Goal: Task Accomplishment & Management: Complete application form

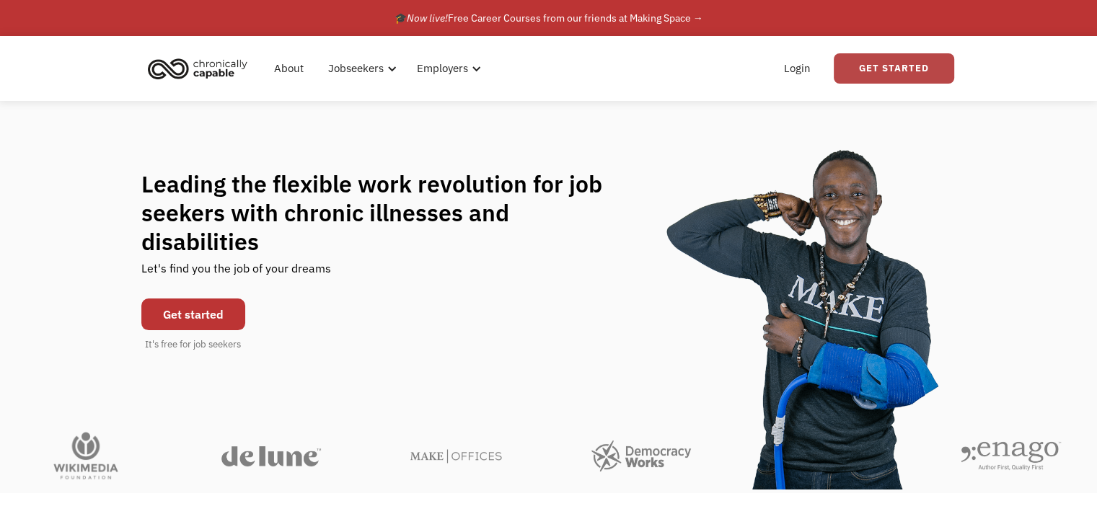
click at [900, 71] on link "Get Started" at bounding box center [893, 68] width 120 height 30
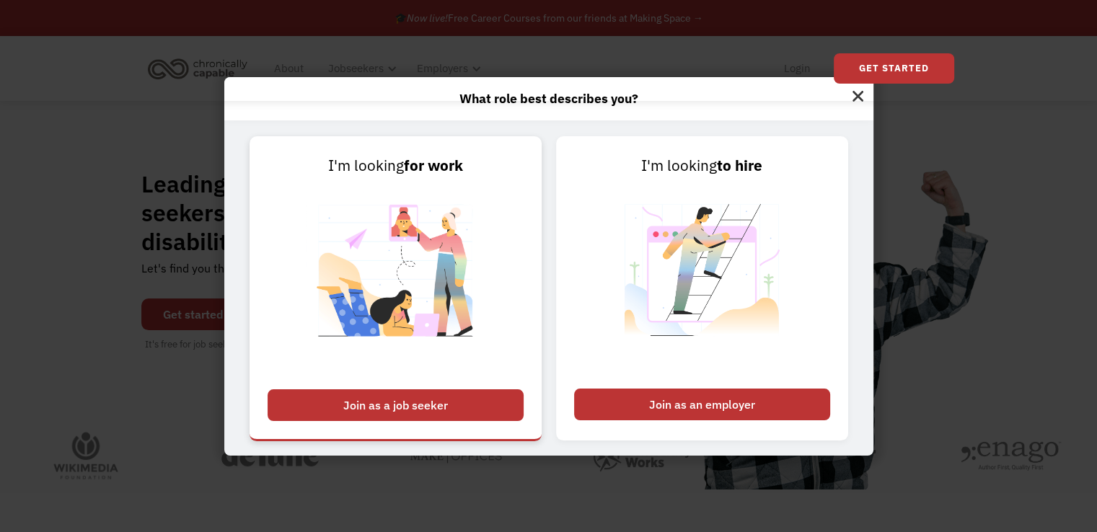
click at [453, 250] on img at bounding box center [396, 279] width 180 height 204
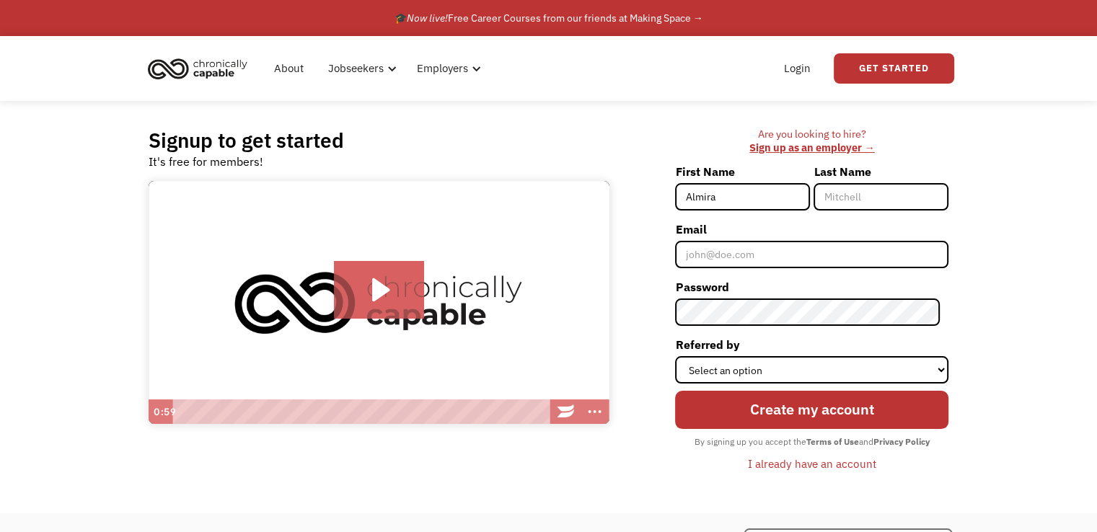
type input "Almira"
type input "Wiggins"
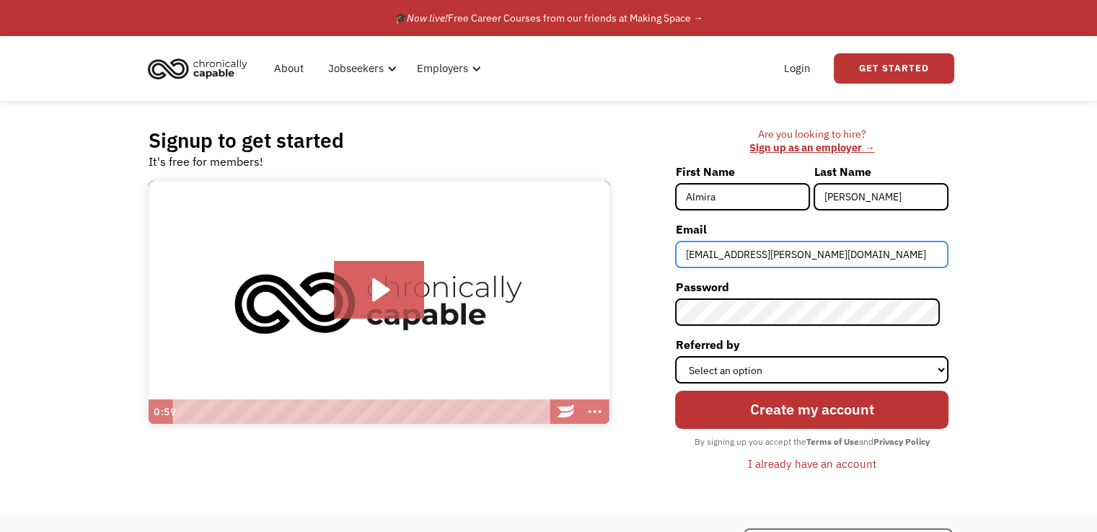
type input "almira.smith.a@gmail.com"
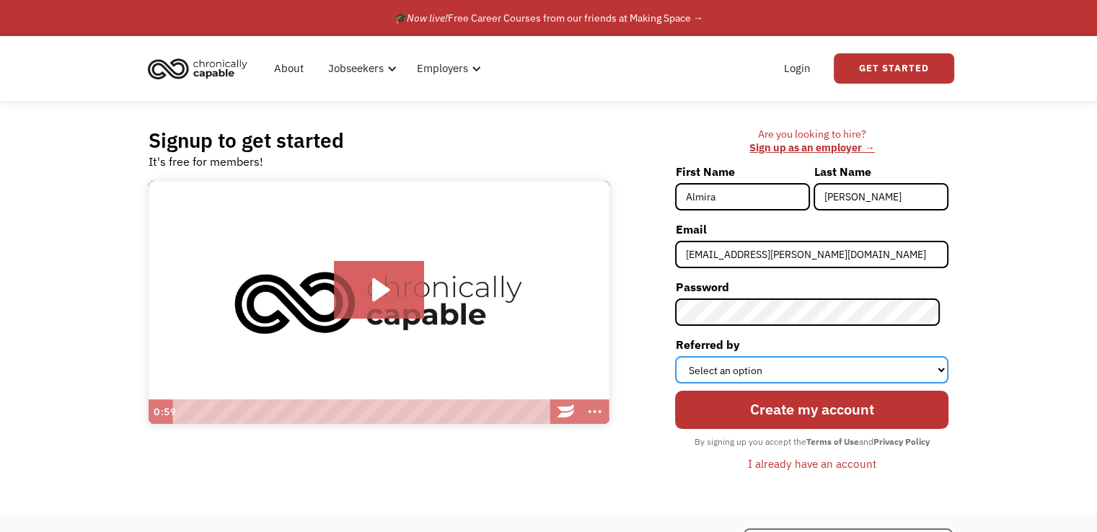
click at [753, 366] on select "Select an option Instagram Facebook Twitter Search Engine News Article Word of …" at bounding box center [811, 369] width 273 height 27
select select "Other"
click at [683, 356] on select "Select an option Instagram Facebook Twitter Search Engine News Article Word of …" at bounding box center [811, 369] width 273 height 27
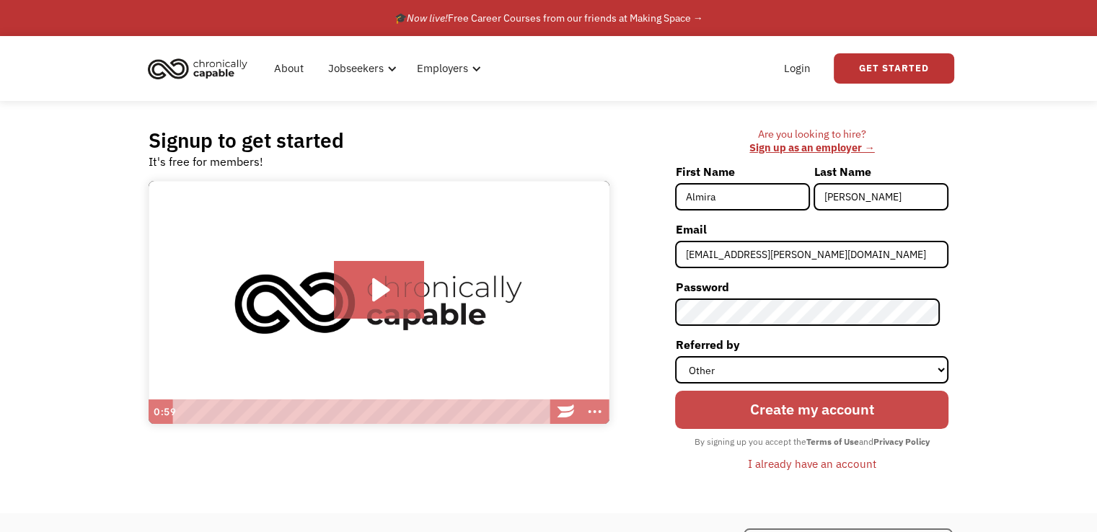
click at [752, 407] on input "Create my account" at bounding box center [811, 410] width 273 height 39
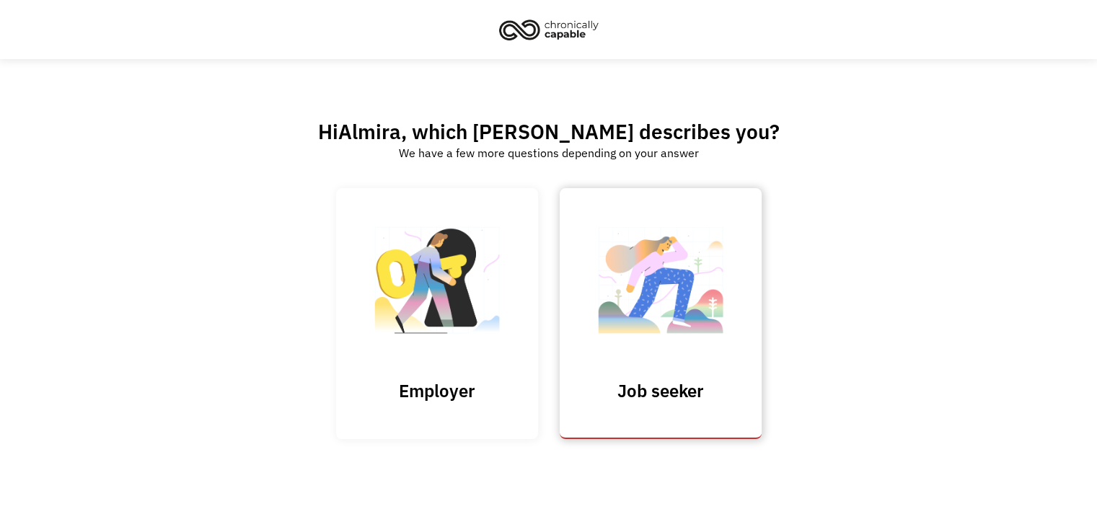
click at [685, 295] on img at bounding box center [660, 287] width 144 height 141
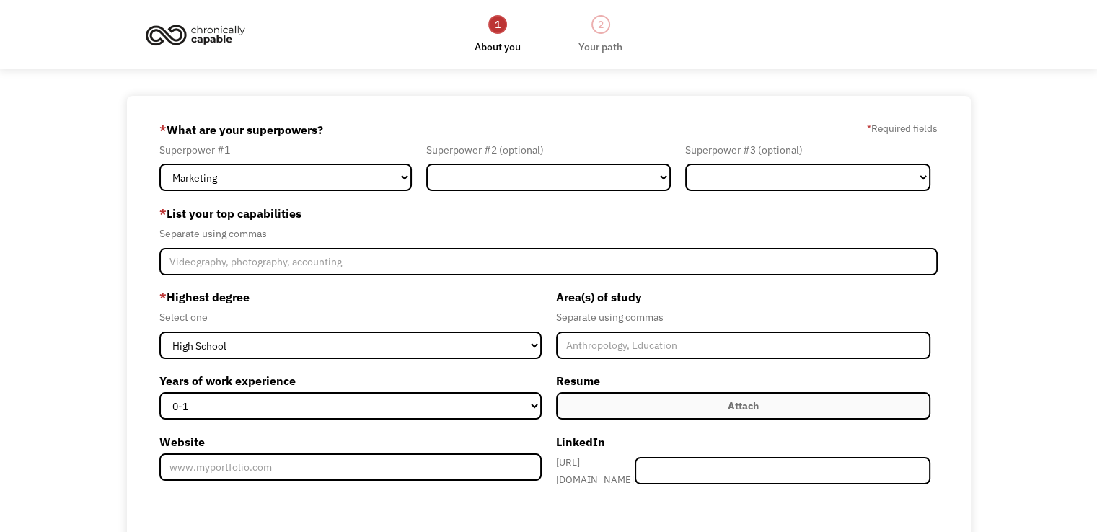
click at [340, 191] on form "68e55a394ddf6db4594d2174 almira.smith.a@gmail.com Almira Wiggins Other * What a…" at bounding box center [548, 407] width 778 height 579
click at [338, 180] on select "Marketing Human Resources Finance Technology Operations Sales Industrial & Manu…" at bounding box center [285, 177] width 252 height 27
select select "Science & Education"
click at [159, 164] on select "Marketing Human Resources Finance Technology Operations Sales Industrial & Manu…" at bounding box center [285, 177] width 252 height 27
click at [578, 174] on select "Marketing Human Resources Finance Technology Operations Sales Industrial & Manu…" at bounding box center [548, 177] width 245 height 27
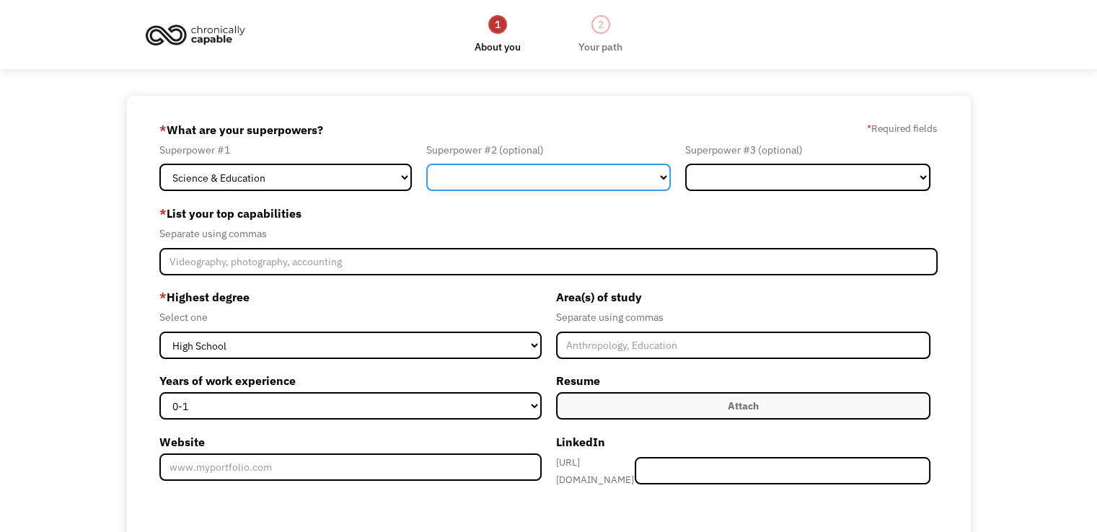
select select "Legal"
click at [426, 164] on select "Marketing Human Resources Finance Technology Operations Sales Industrial & Manu…" at bounding box center [548, 177] width 245 height 27
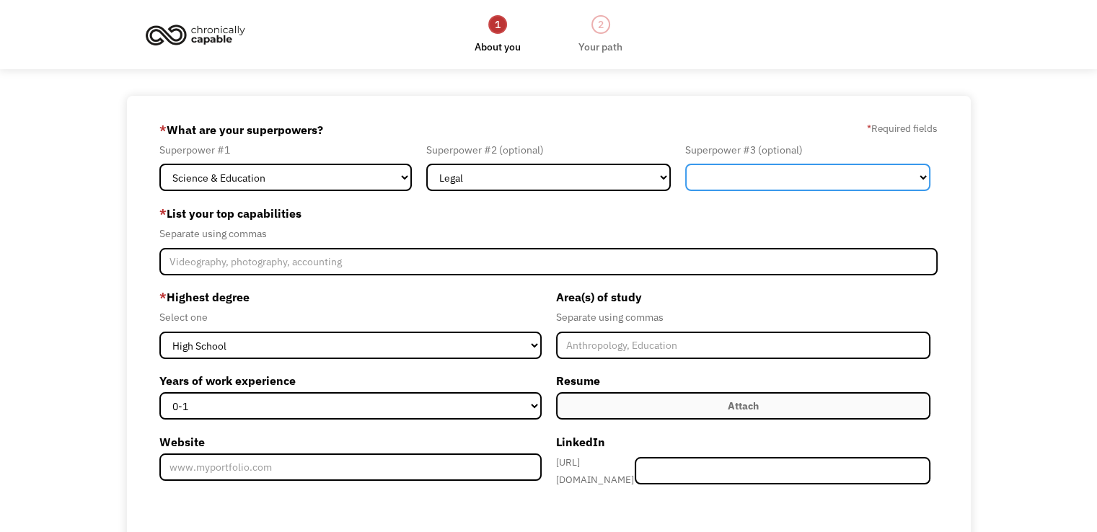
click at [738, 177] on select "Marketing Human Resources Finance Technology Operations Sales Industrial & Manu…" at bounding box center [807, 177] width 245 height 27
select select "Customer Service"
click at [685, 164] on select "Marketing Human Resources Finance Technology Operations Sales Industrial & Manu…" at bounding box center [807, 177] width 245 height 27
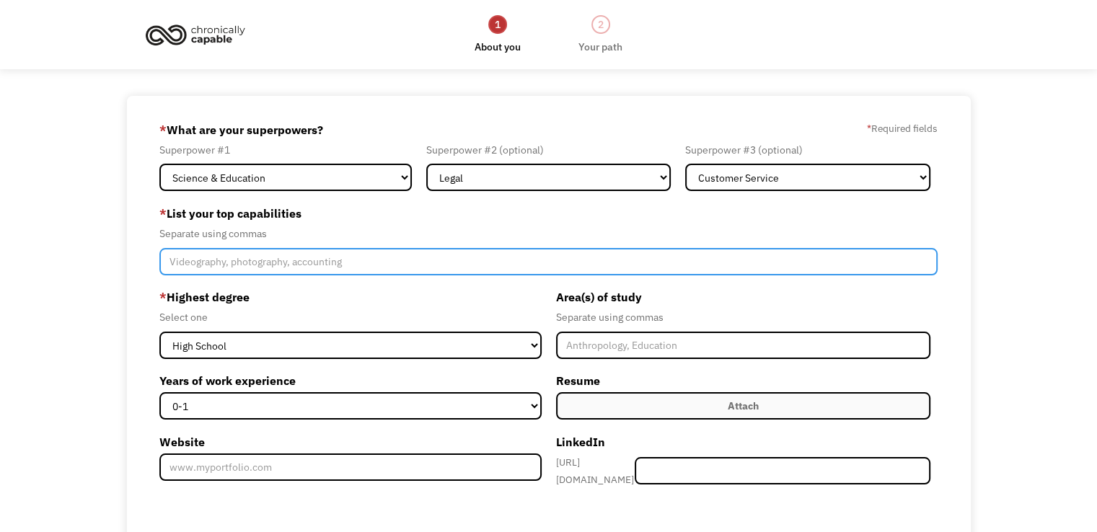
click at [464, 263] on input "Member-Create-Step1" at bounding box center [548, 261] width 778 height 27
type input "teaching, data entry, customer service"
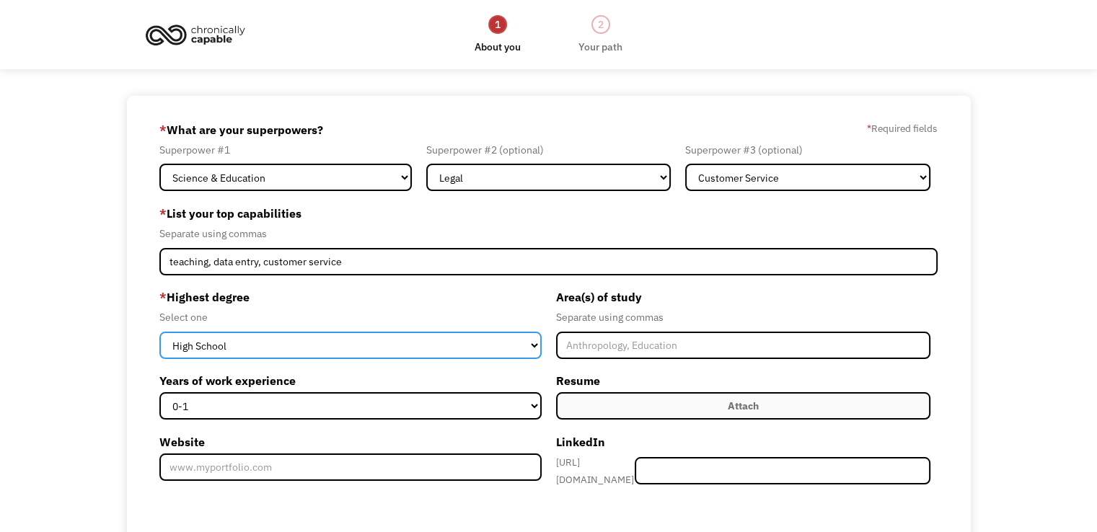
click at [445, 350] on select "High School Associates Bachelors Master's PhD" at bounding box center [349, 345] width 381 height 27
select select "bachelors"
click at [159, 332] on select "High School Associates Bachelors Master's PhD" at bounding box center [349, 345] width 381 height 27
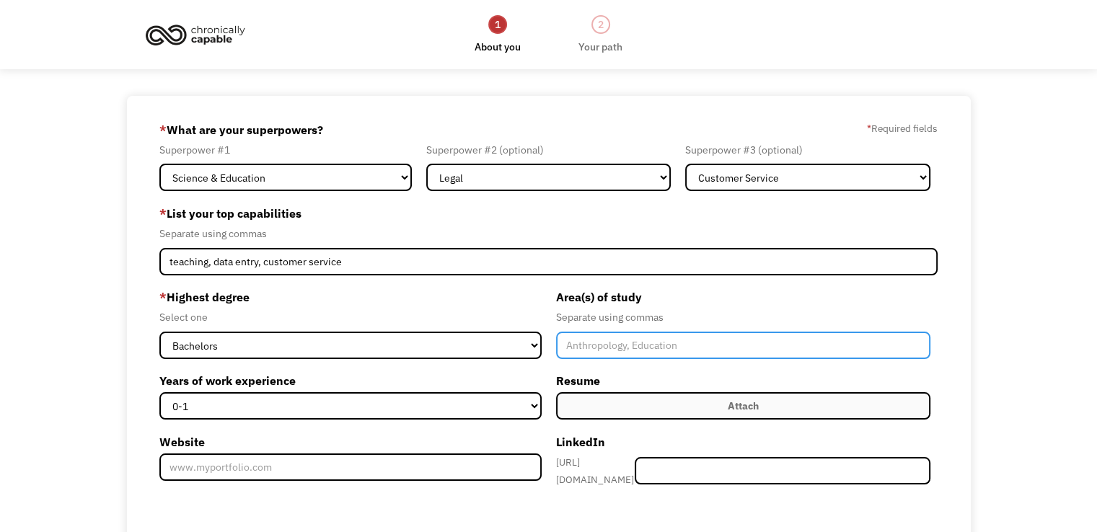
click at [624, 347] on input "Member-Create-Step1" at bounding box center [743, 345] width 374 height 27
type input "Education, Criminal Justice"
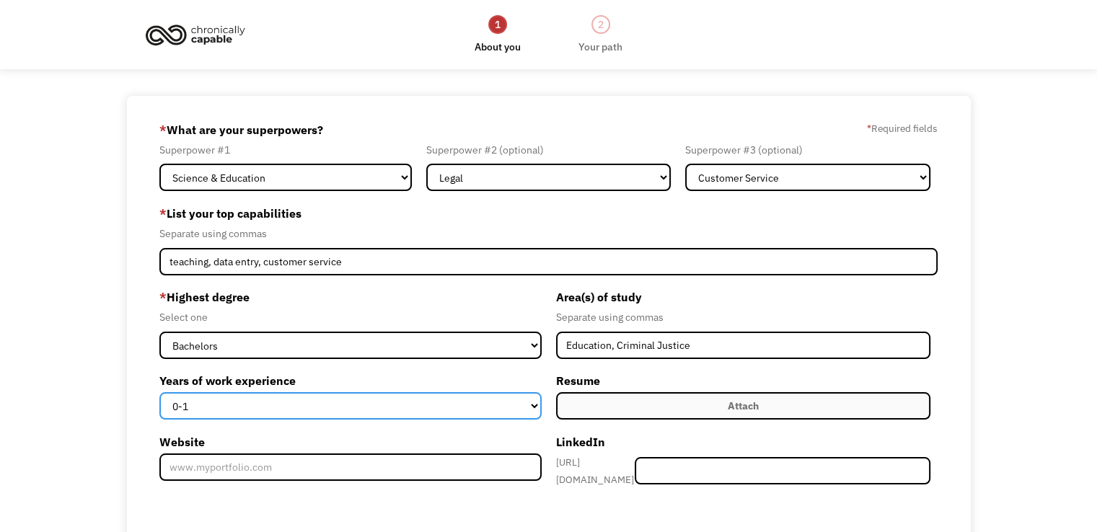
click at [528, 408] on select "0-1 2-4 5-10 11-15 15+" at bounding box center [349, 405] width 381 height 27
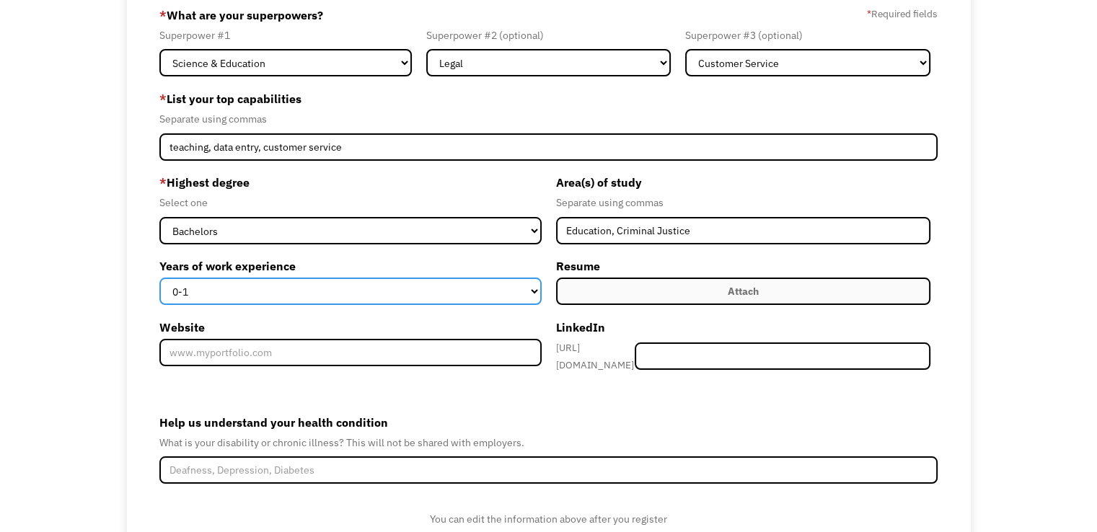
scroll to position [123, 0]
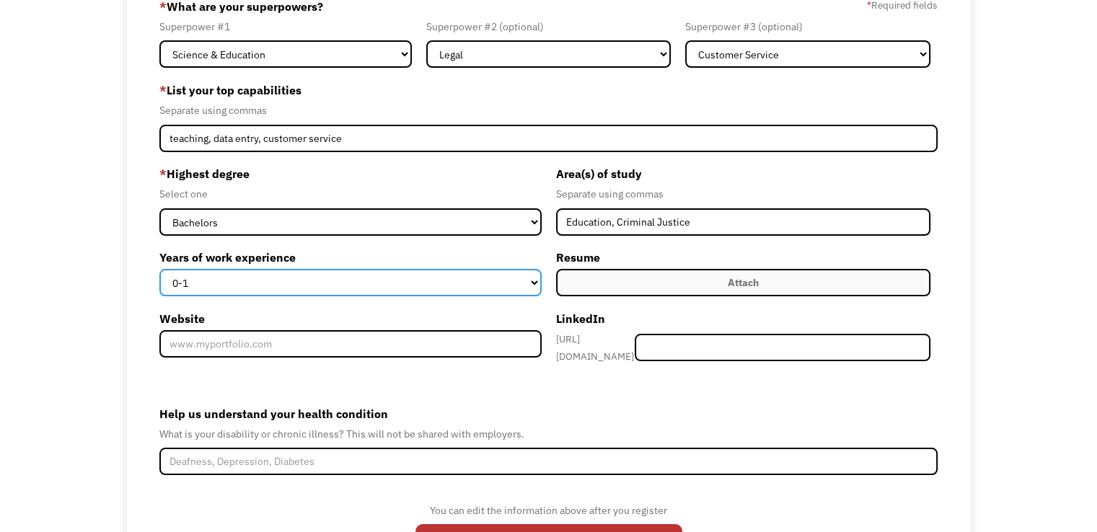
click at [515, 271] on select "0-1 2-4 5-10 11-15 15+" at bounding box center [349, 282] width 381 height 27
select select "5-10"
click at [159, 269] on select "0-1 2-4 5-10 11-15 15+" at bounding box center [349, 282] width 381 height 27
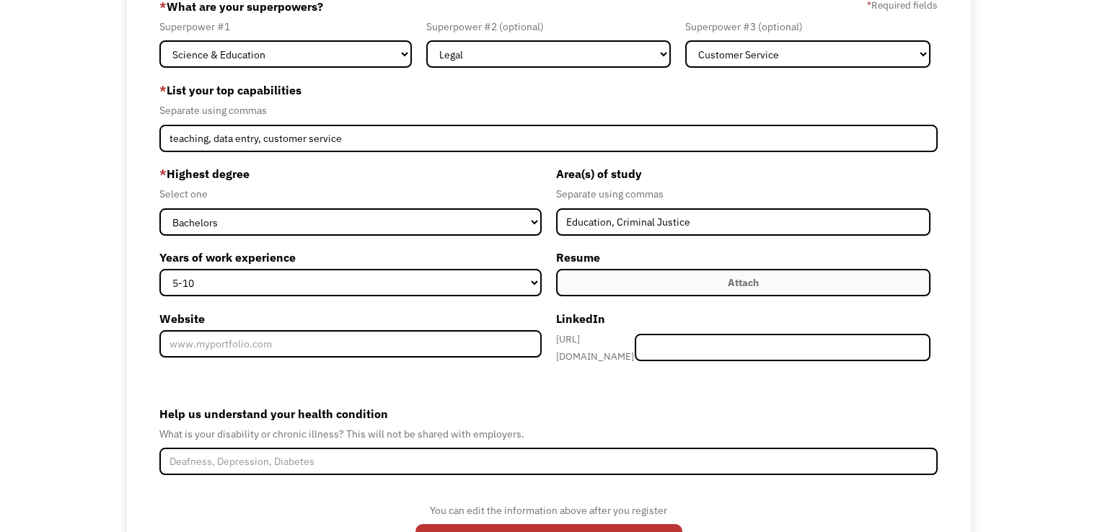
click at [689, 279] on label "Attach" at bounding box center [743, 282] width 374 height 27
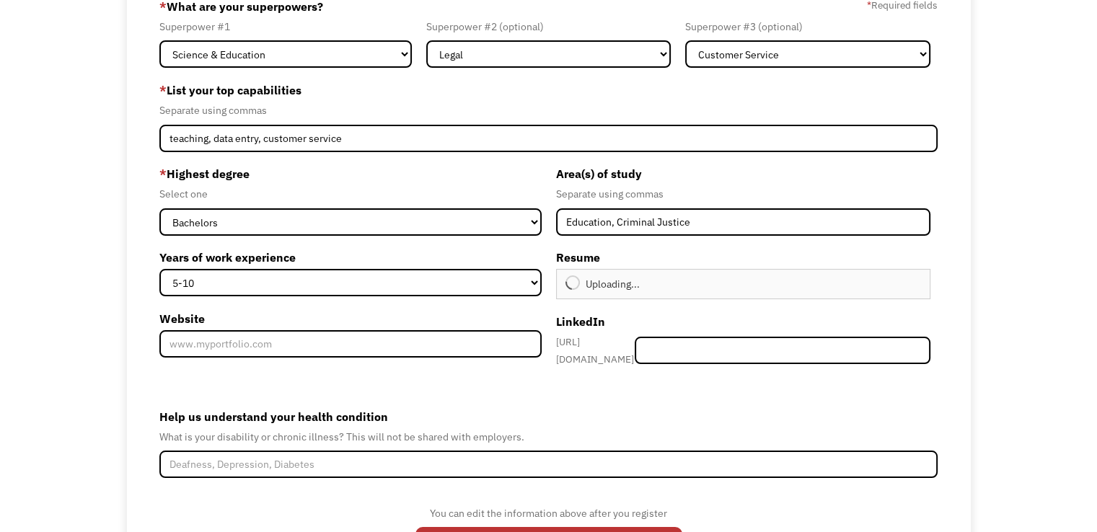
type input "Continue"
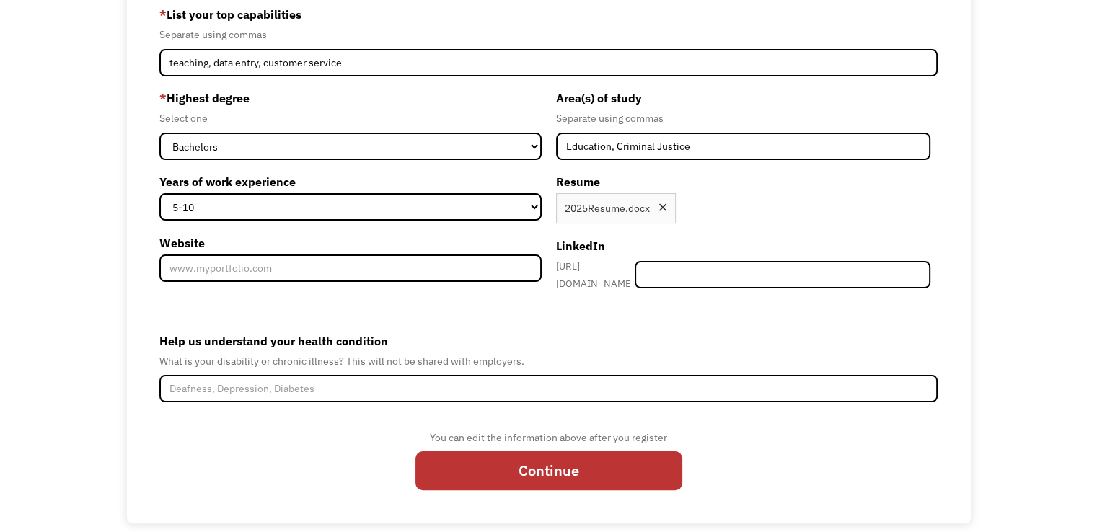
scroll to position [209, 0]
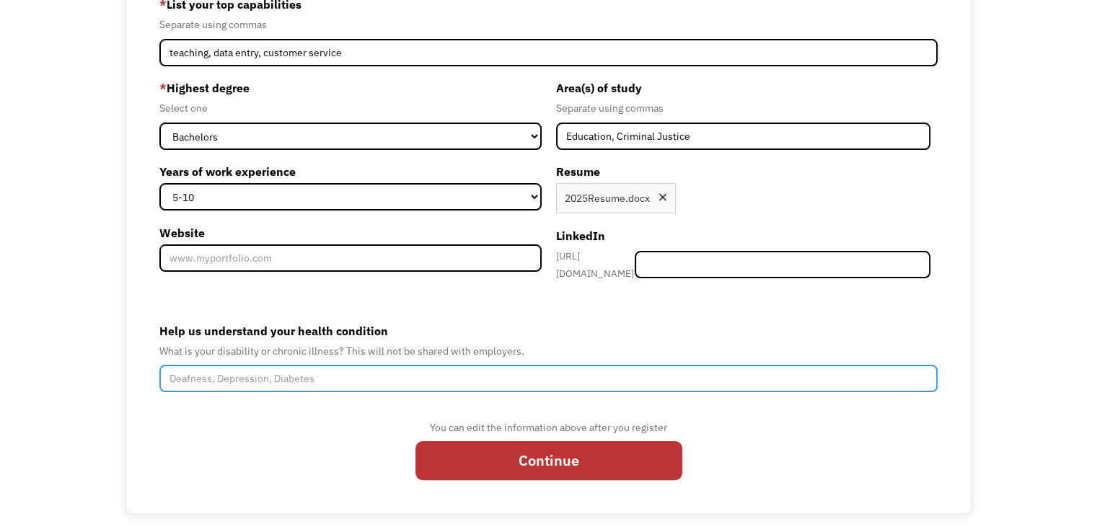
click at [636, 372] on input "Help us understand your health condition" at bounding box center [548, 378] width 778 height 27
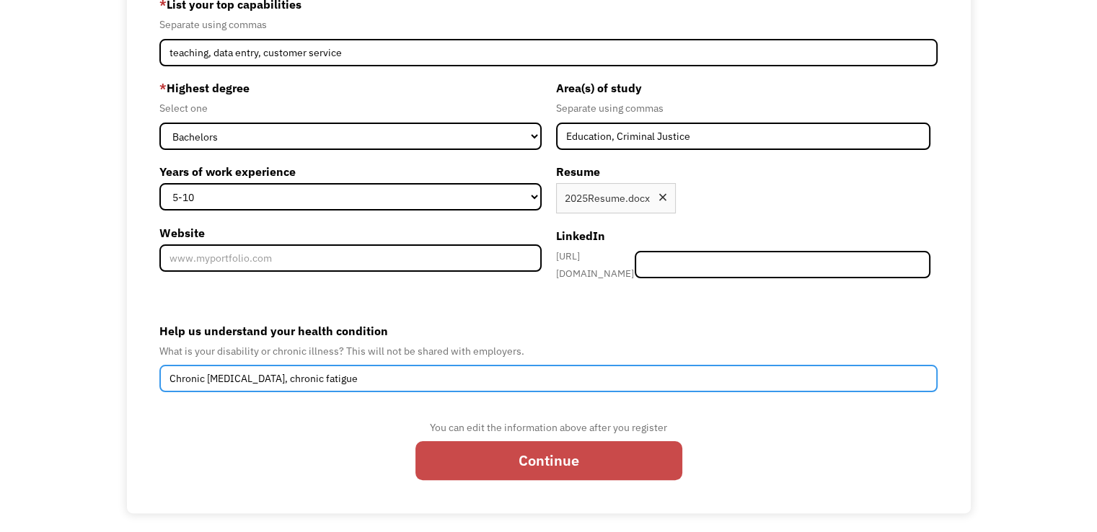
type input "Chronic migraines, chronic fatigue"
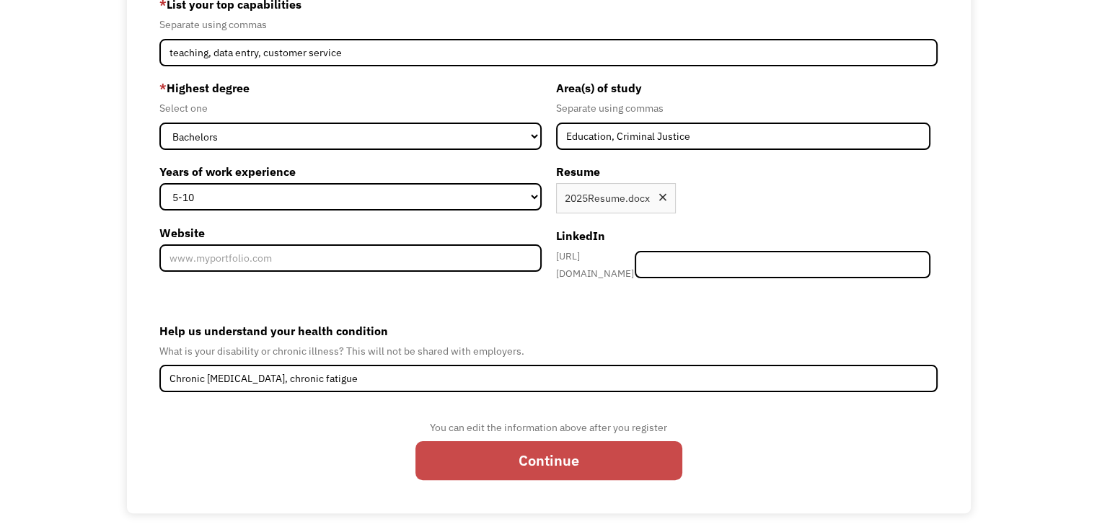
click at [484, 451] on input "Continue" at bounding box center [548, 460] width 267 height 39
type input "Please wait..."
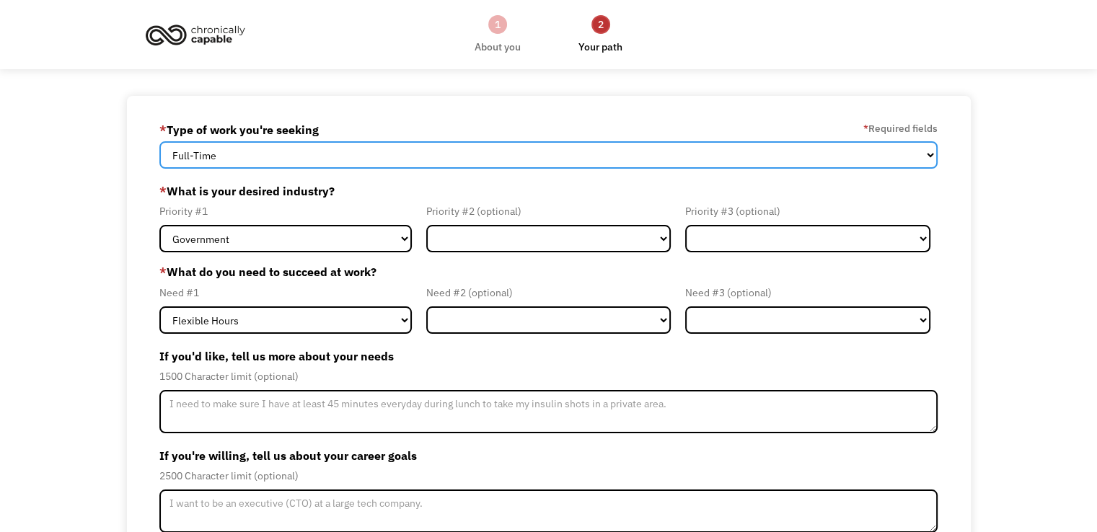
click at [865, 156] on select "Full-Time Part-Time Both Full-Time and Part-Time" at bounding box center [548, 154] width 778 height 27
select select "Both Full-Time and Part-Time"
click at [159, 141] on select "Full-Time Part-Time Both Full-Time and Part-Time" at bounding box center [548, 154] width 778 height 27
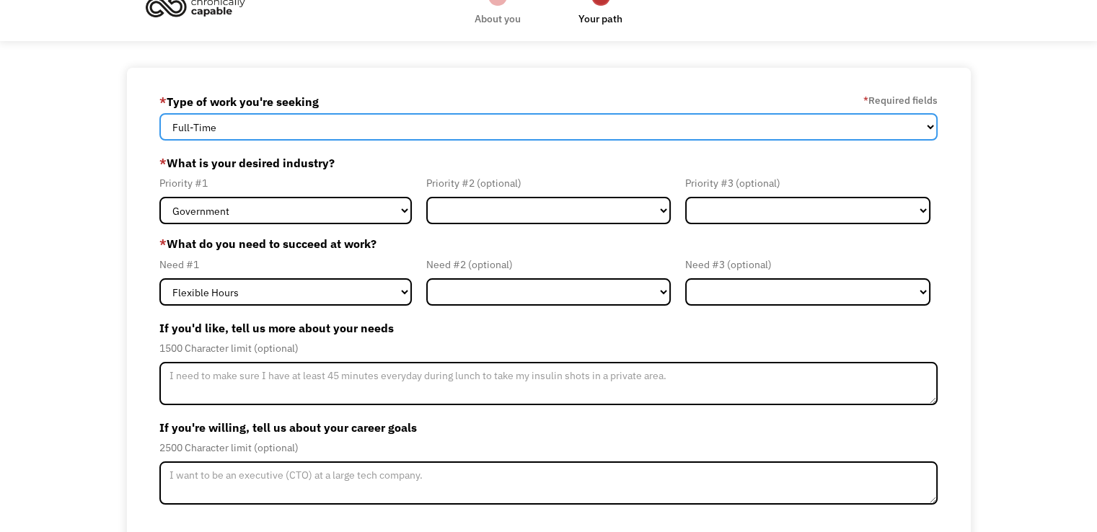
scroll to position [49, 0]
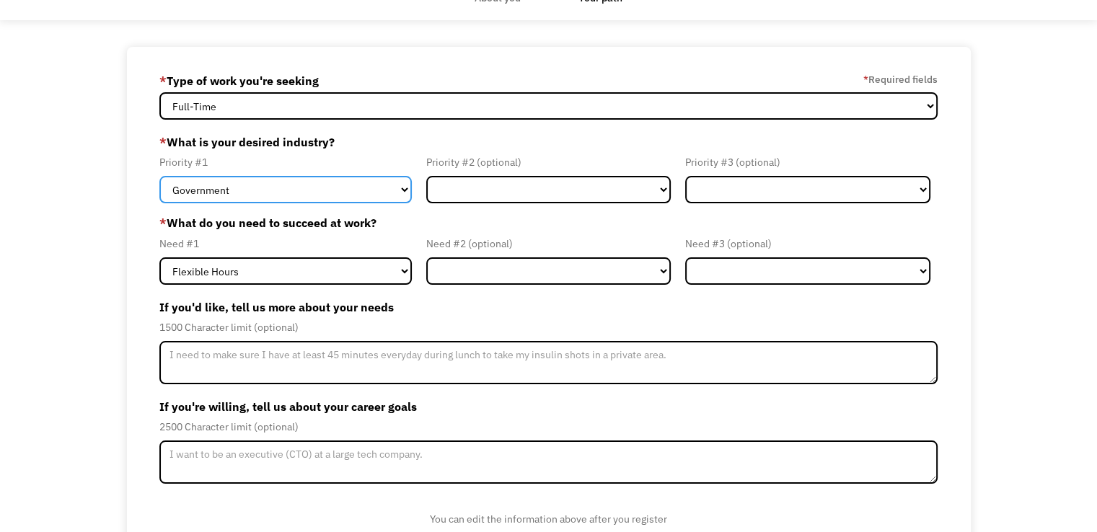
click at [381, 195] on select "Government Finance & Insurance Health & Social Care Tech & Engineering Creative…" at bounding box center [285, 189] width 252 height 27
select select "Other"
click at [159, 176] on select "Government Finance & Insurance Health & Social Care Tech & Engineering Creative…" at bounding box center [285, 189] width 252 height 27
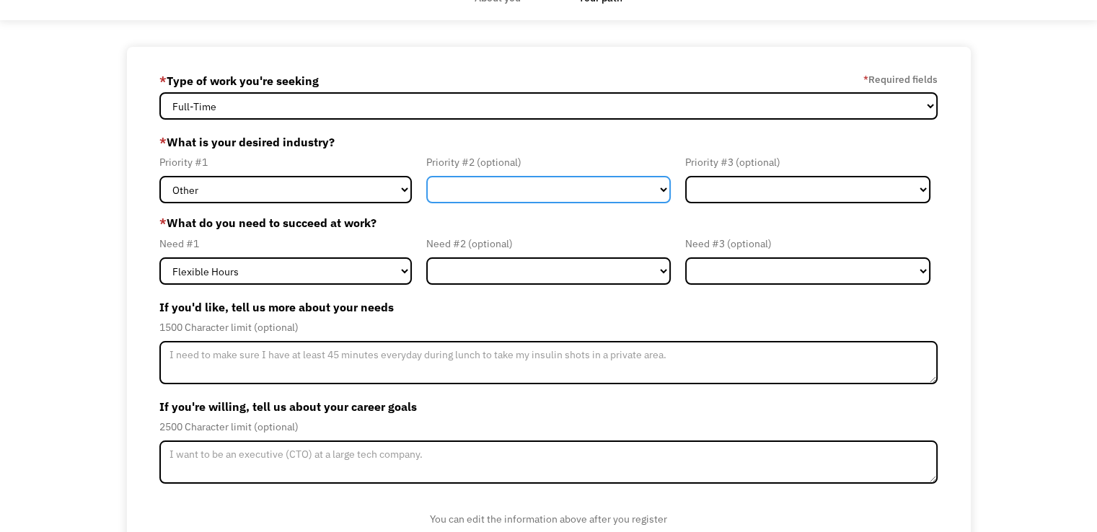
click at [542, 196] on select "Government Finance & Insurance Health & Social Care Tech & Engineering Creative…" at bounding box center [548, 189] width 245 height 27
select select "Education"
click at [426, 176] on select "Government Finance & Insurance Health & Social Care Tech & Engineering Creative…" at bounding box center [548, 189] width 245 height 27
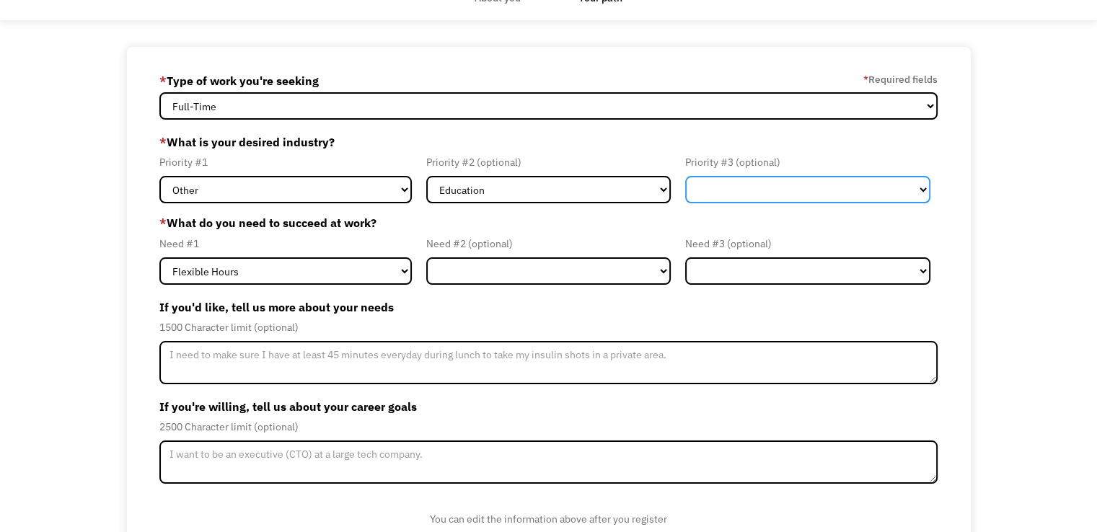
click at [815, 195] on select "Government Finance & Insurance Health & Social Care Tech & Engineering Creative…" at bounding box center [807, 189] width 245 height 27
select select "Government"
click at [685, 176] on select "Government Finance & Insurance Health & Social Care Tech & Engineering Creative…" at bounding box center [807, 189] width 245 height 27
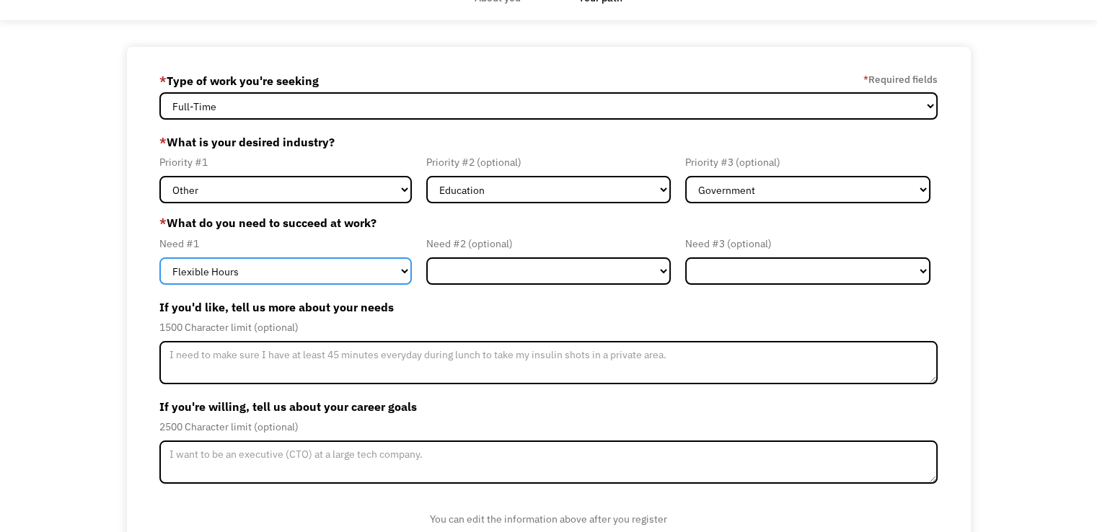
click at [370, 276] on select "Flexible Hours Remote Work Service Animal On-site Accommodations Visual Support…" at bounding box center [285, 270] width 252 height 27
select select "Remote Work"
click at [159, 257] on select "Flexible Hours Remote Work Service Animal On-site Accommodations Visual Support…" at bounding box center [285, 270] width 252 height 27
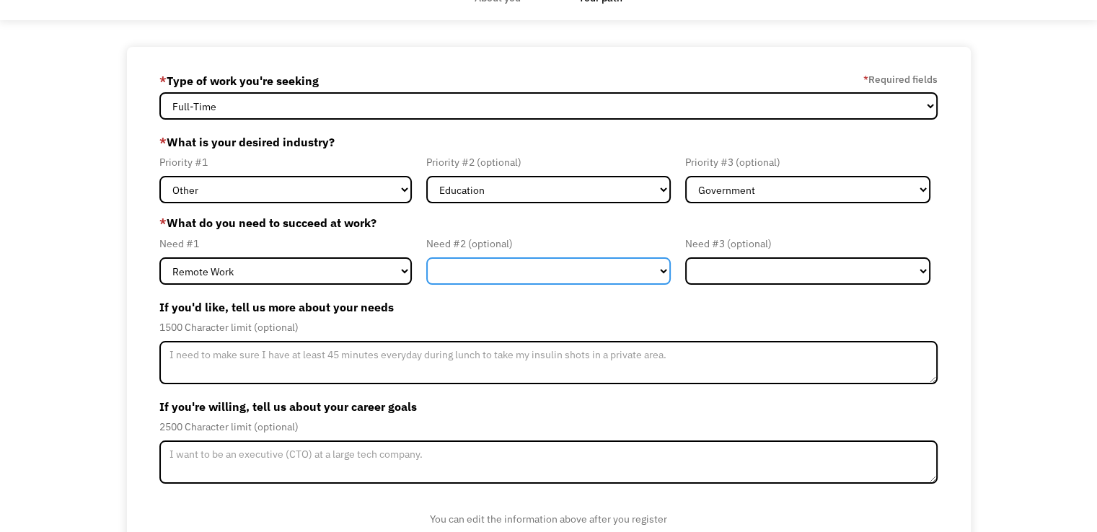
click at [518, 274] on select "Flexible Hours Remote Work Service Animal On-site Accommodations Visual Support…" at bounding box center [548, 270] width 245 height 27
select select "Flexible Hours"
click at [426, 257] on select "Flexible Hours Remote Work Service Animal On-site Accommodations Visual Support…" at bounding box center [548, 270] width 245 height 27
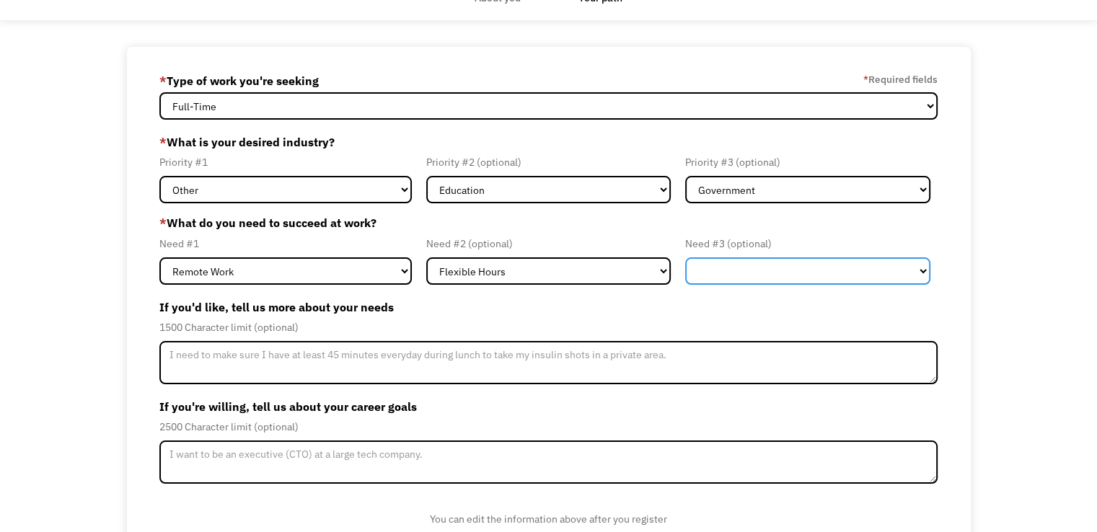
click at [767, 273] on select "Flexible Hours Remote Work Service Animal On-site Accommodations Visual Support…" at bounding box center [807, 270] width 245 height 27
select select "Other"
click at [685, 257] on select "Flexible Hours Remote Work Service Animal On-site Accommodations Visual Support…" at bounding box center [807, 270] width 245 height 27
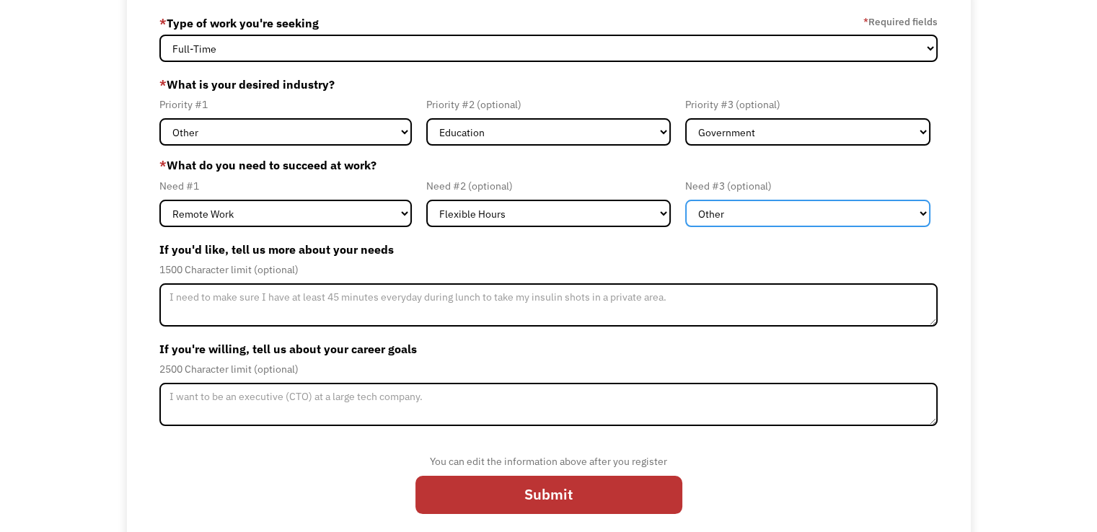
scroll to position [121, 0]
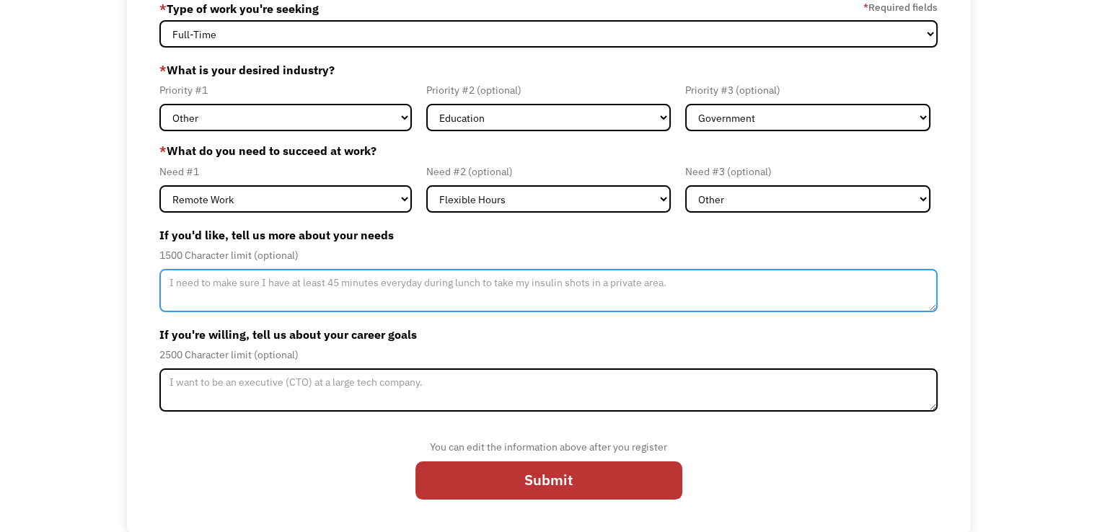
click at [791, 292] on textarea "Member-Update-Form-Step2" at bounding box center [548, 290] width 778 height 43
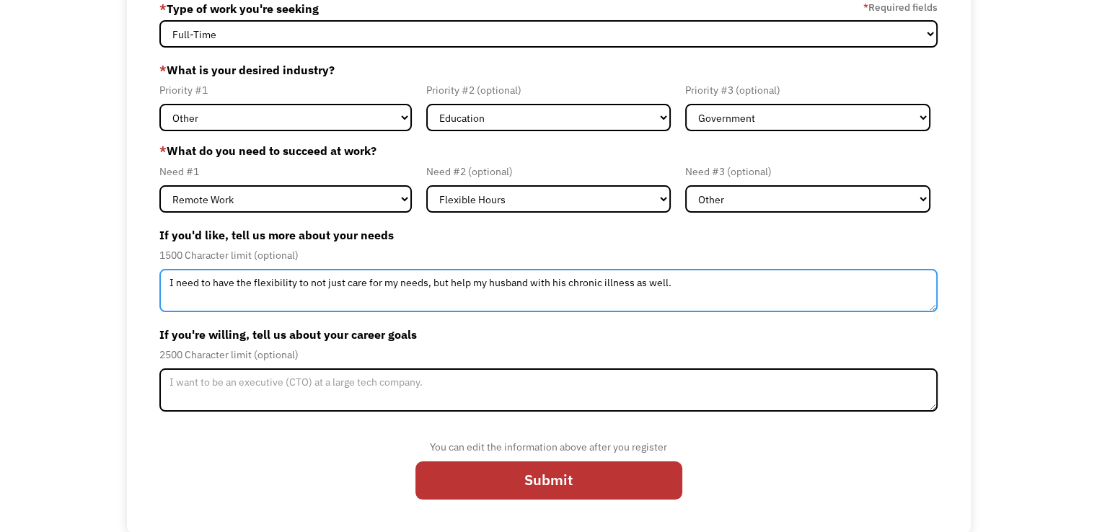
type textarea "I need to have the flexibility to not just care for my needs, but help my husba…"
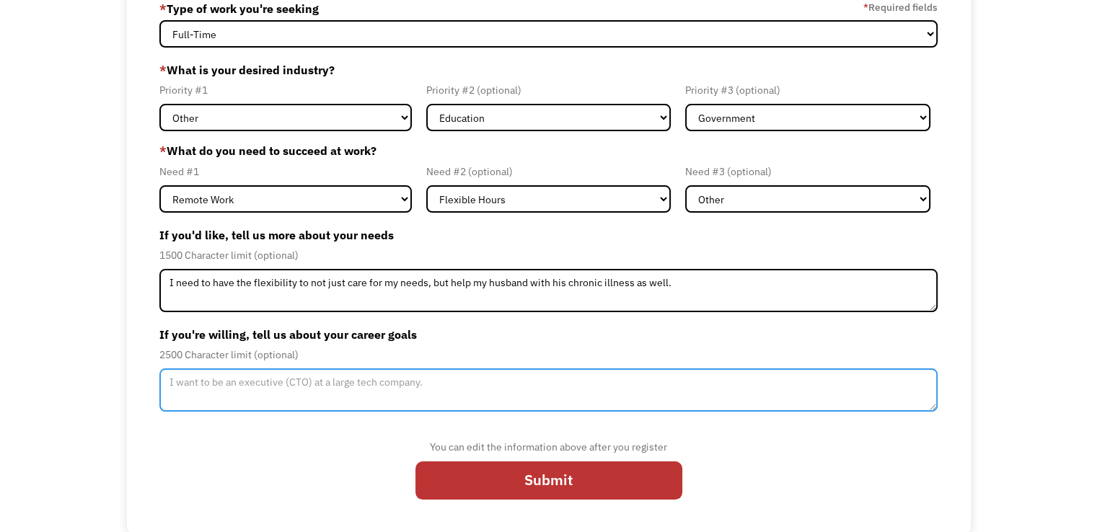
click at [848, 391] on textarea "Member-Update-Form-Step2" at bounding box center [548, 389] width 778 height 43
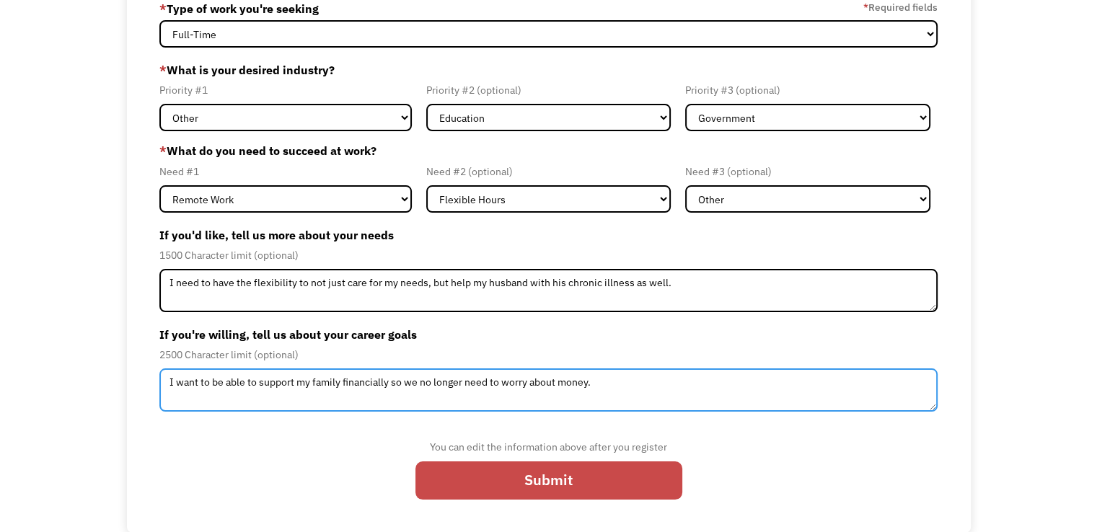
type textarea "I want to be able to support my family financially so we no longer need to worr…"
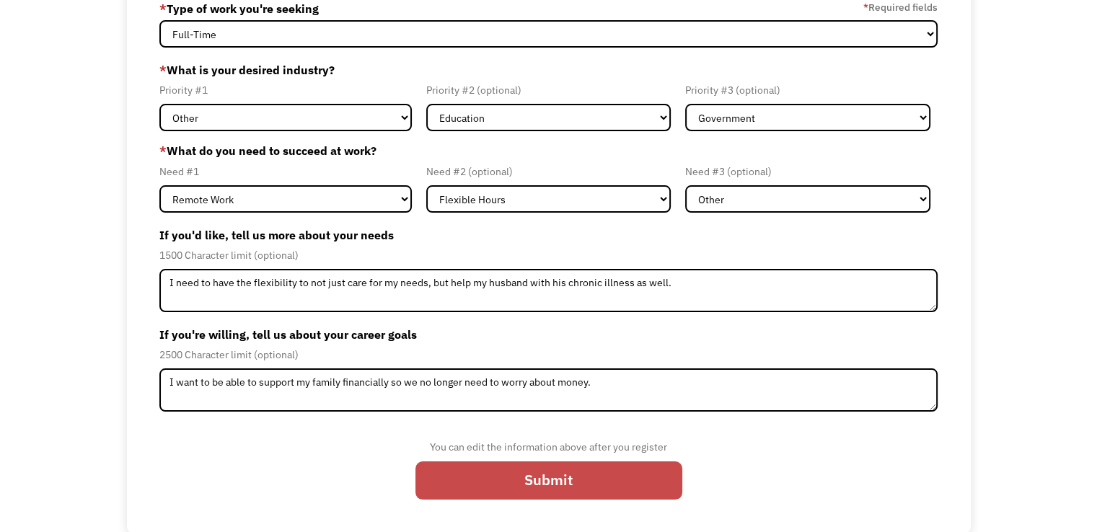
click at [627, 485] on input "Submit" at bounding box center [548, 480] width 267 height 39
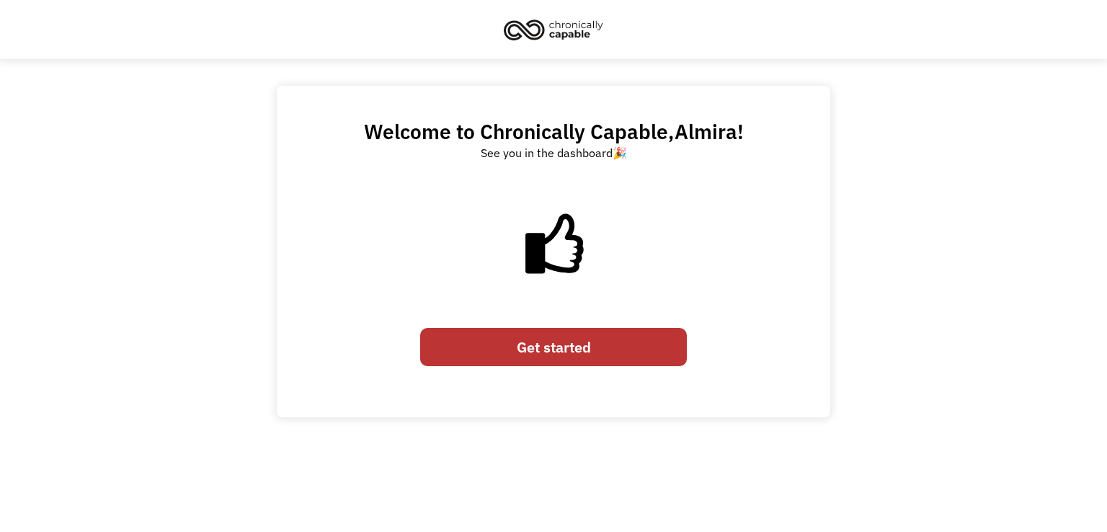
click at [635, 357] on link "Get started" at bounding box center [553, 347] width 267 height 39
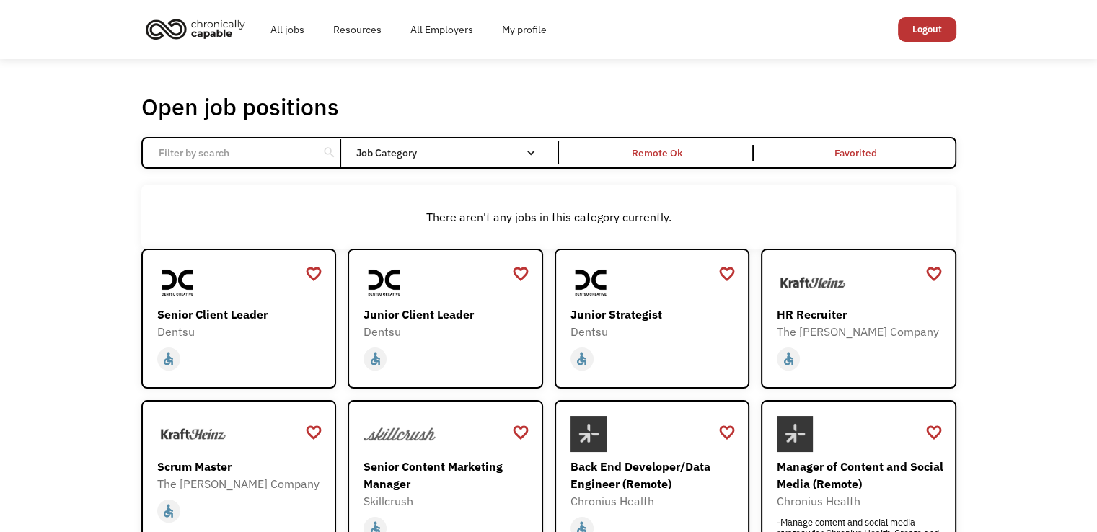
click at [267, 160] on input "Email Form" at bounding box center [230, 152] width 161 height 27
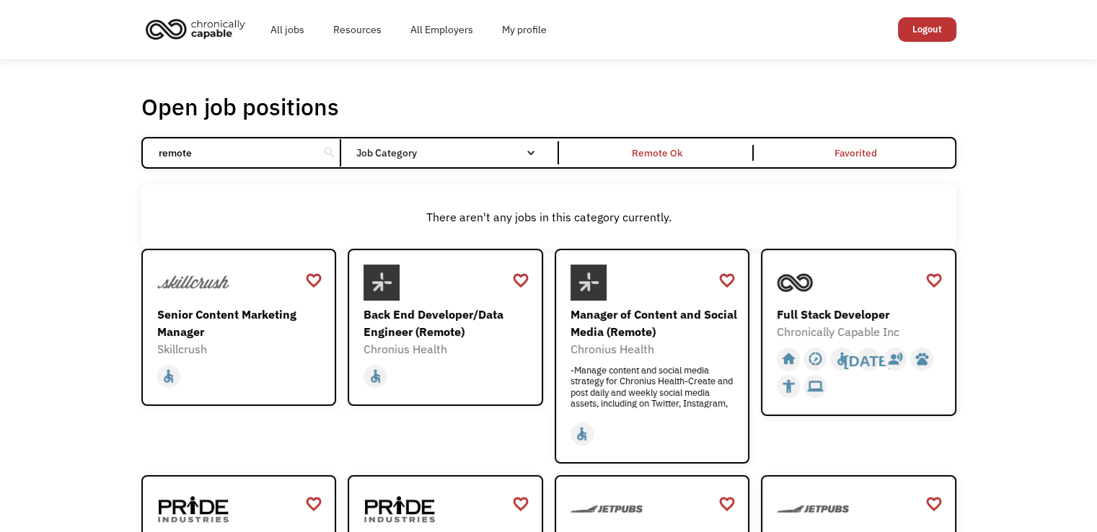
type input "remote"
click input "Email Form" at bounding box center [0, 0] width 0 height 0
click at [686, 154] on div "Remote Ok" at bounding box center [658, 153] width 192 height 16
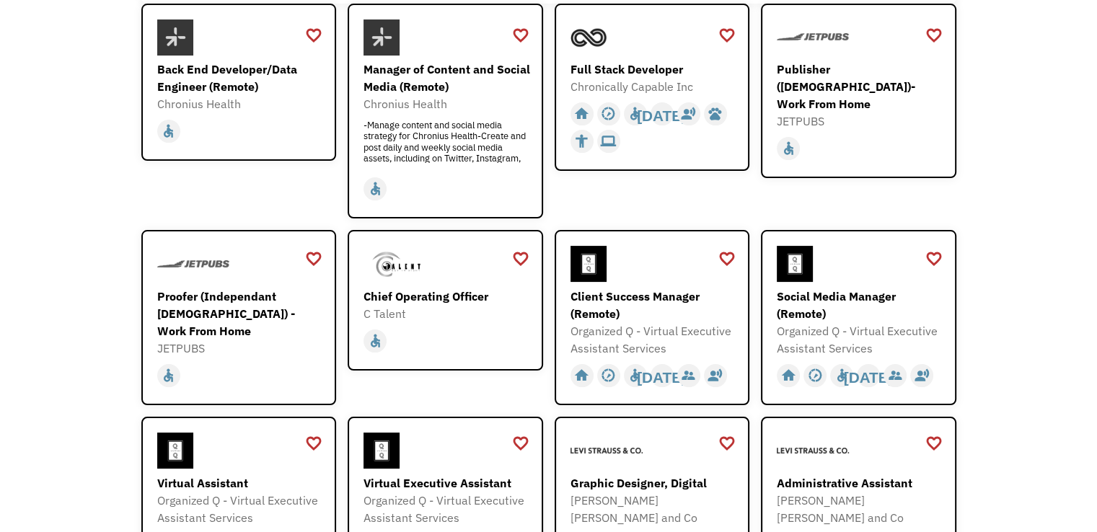
scroll to position [245, 0]
click at [231, 309] on div "Proofer (Independant [DEMOGRAPHIC_DATA]) - Work From Home" at bounding box center [240, 314] width 167 height 52
click at [725, 260] on div "favorite_border" at bounding box center [726, 259] width 17 height 22
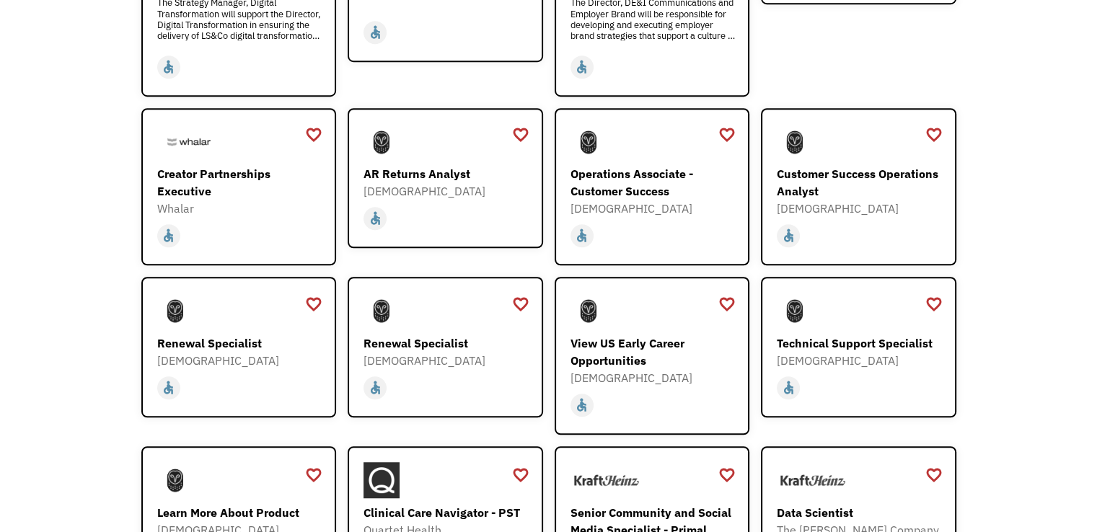
scroll to position [996, 0]
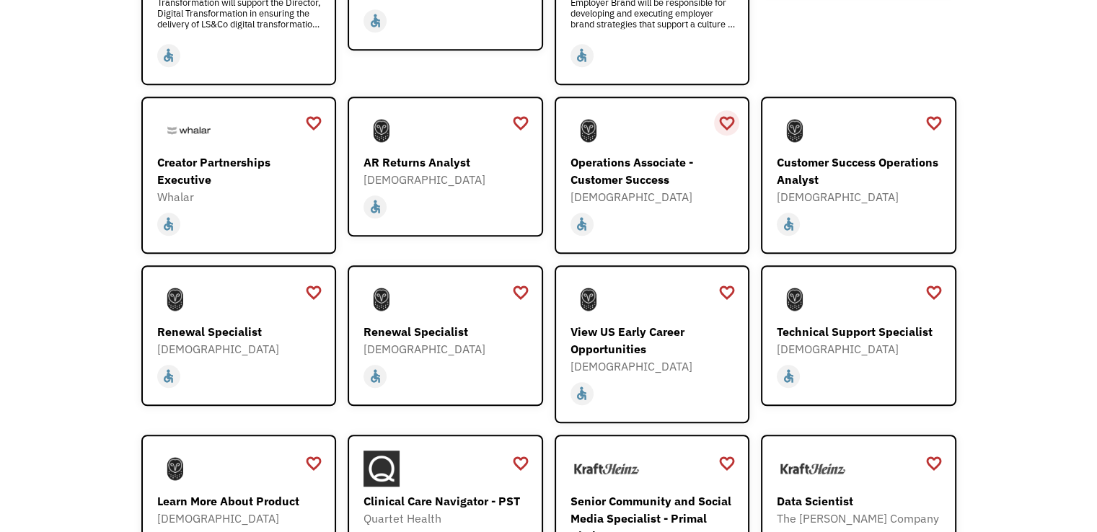
click at [732, 112] on div "favorite_border" at bounding box center [726, 123] width 17 height 22
click at [934, 112] on div "favorite_border" at bounding box center [932, 123] width 17 height 22
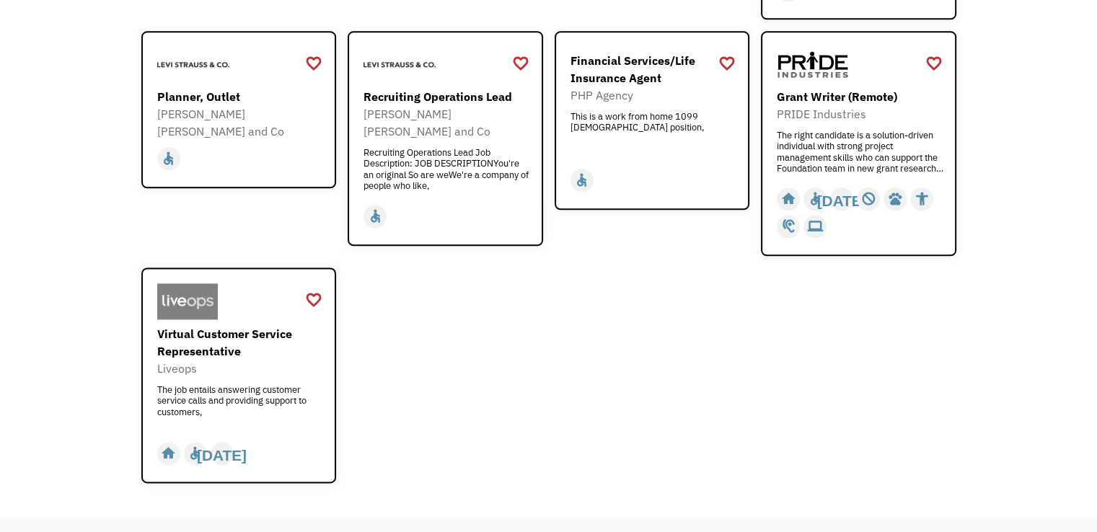
scroll to position [1794, 0]
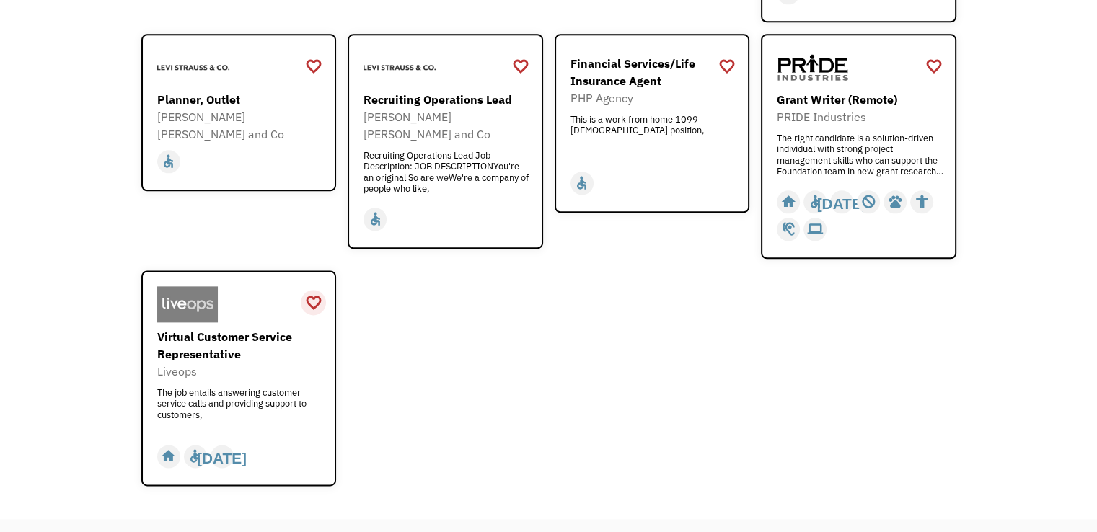
click at [313, 292] on div "favorite_border" at bounding box center [313, 303] width 17 height 22
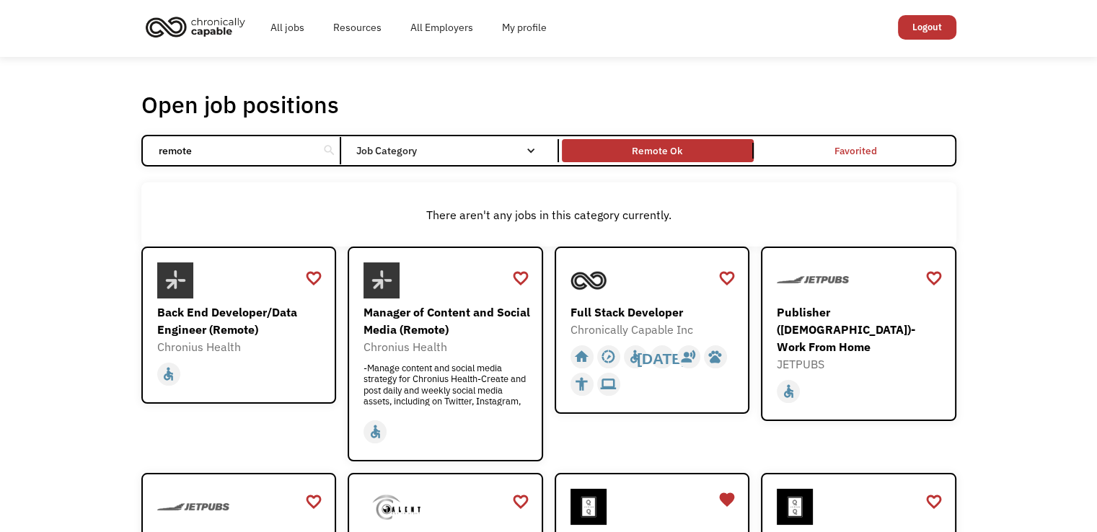
scroll to position [0, 0]
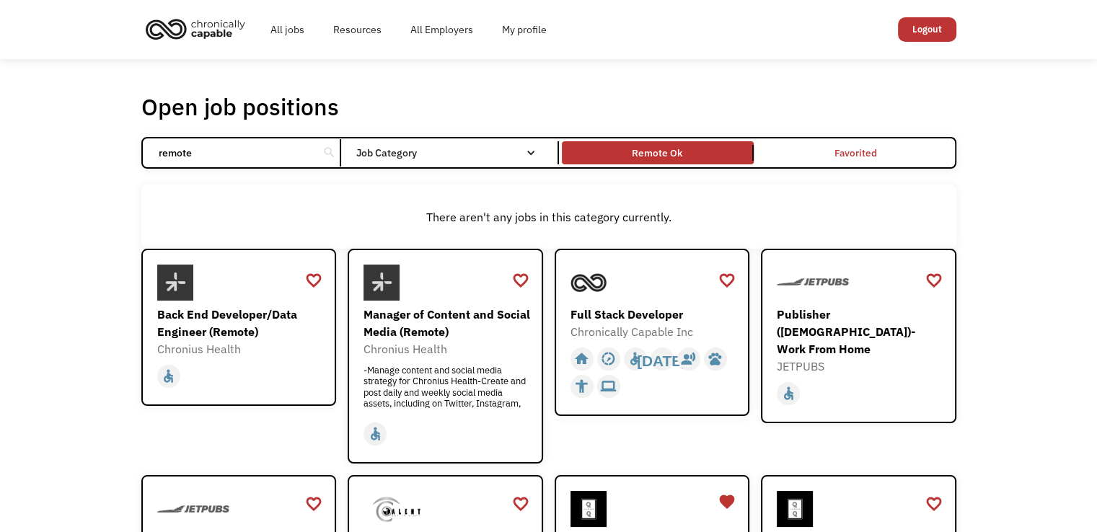
drag, startPoint x: 267, startPoint y: 161, endPoint x: 27, endPoint y: 154, distance: 240.2
click at [288, 30] on link "All jobs" at bounding box center [287, 29] width 63 height 46
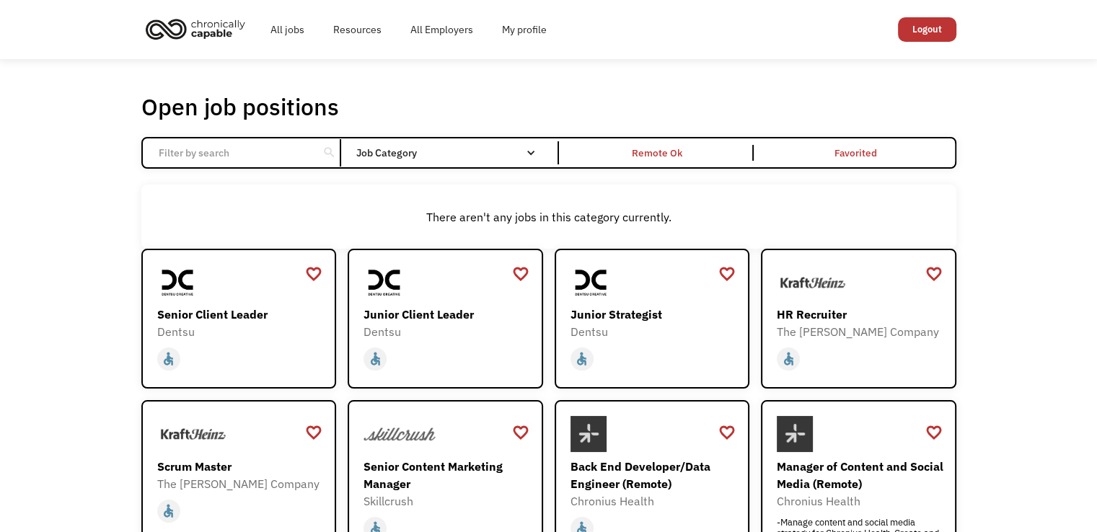
click at [418, 154] on div "Job Category" at bounding box center [452, 153] width 194 height 10
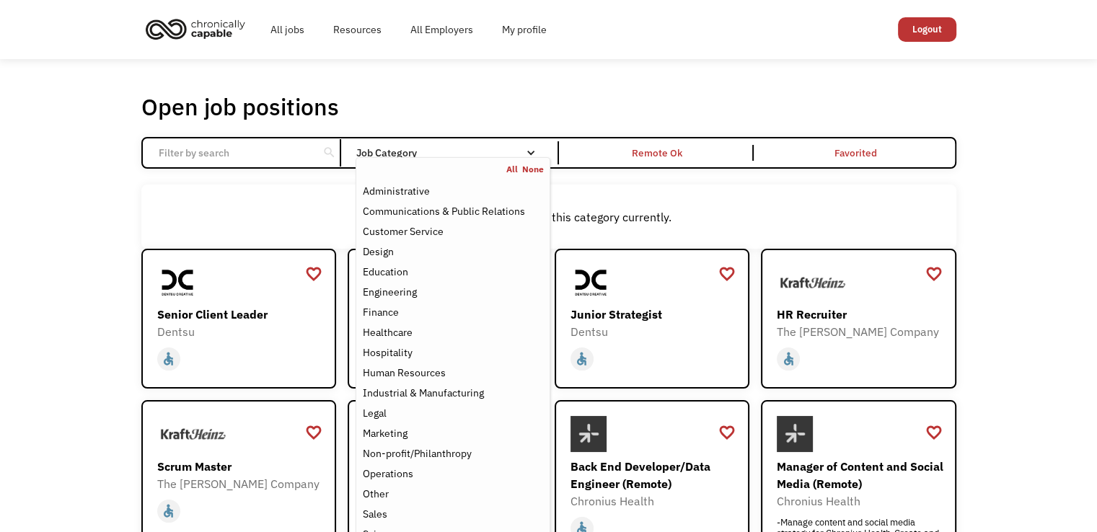
click at [661, 104] on div "Open job positions You have X liked items Search" at bounding box center [548, 106] width 815 height 29
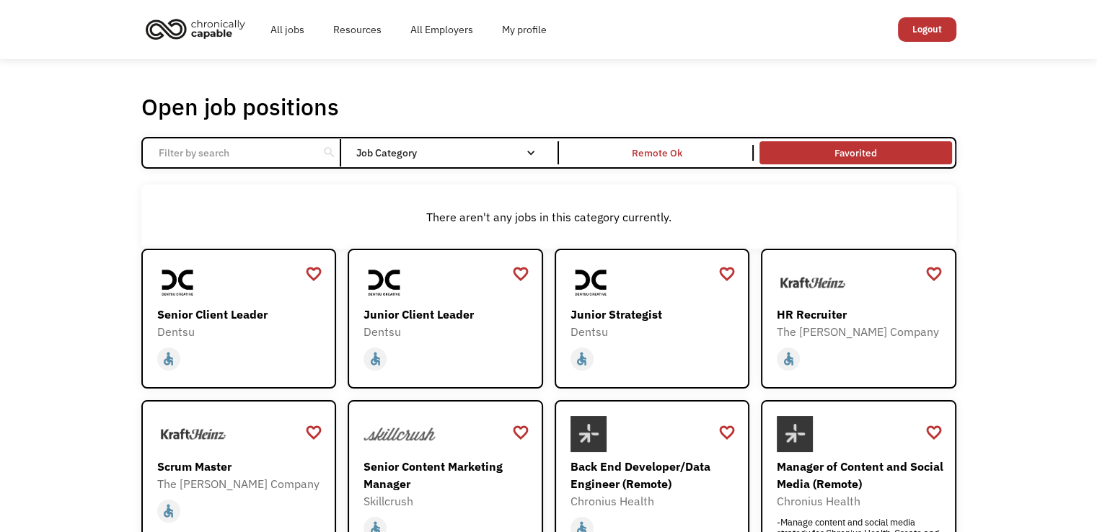
click at [846, 161] on link "Favorited" at bounding box center [855, 152] width 198 height 29
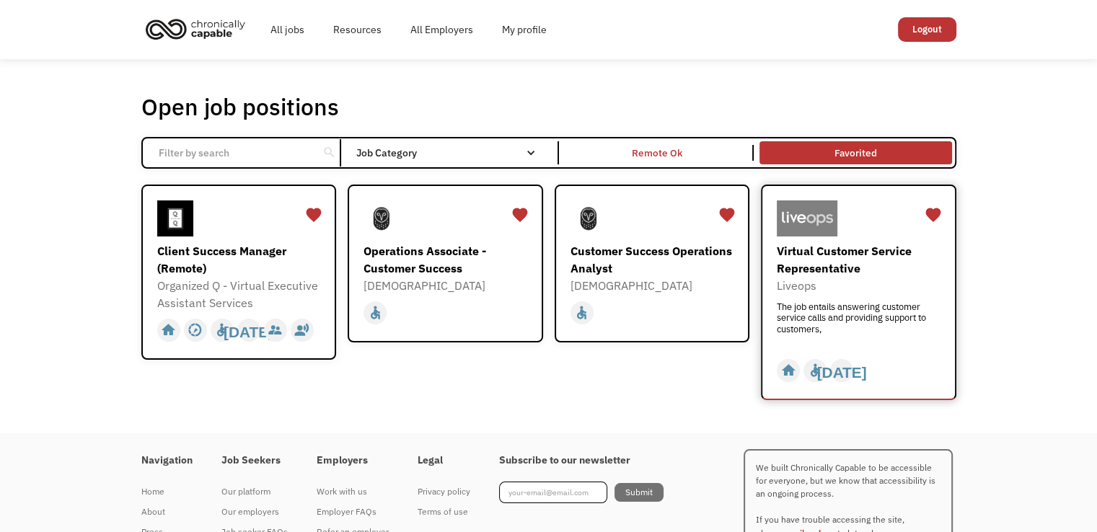
click at [845, 299] on div "Virtual Customer Service Representative Liveops The job entails answering custo…" at bounding box center [859, 293] width 167 height 102
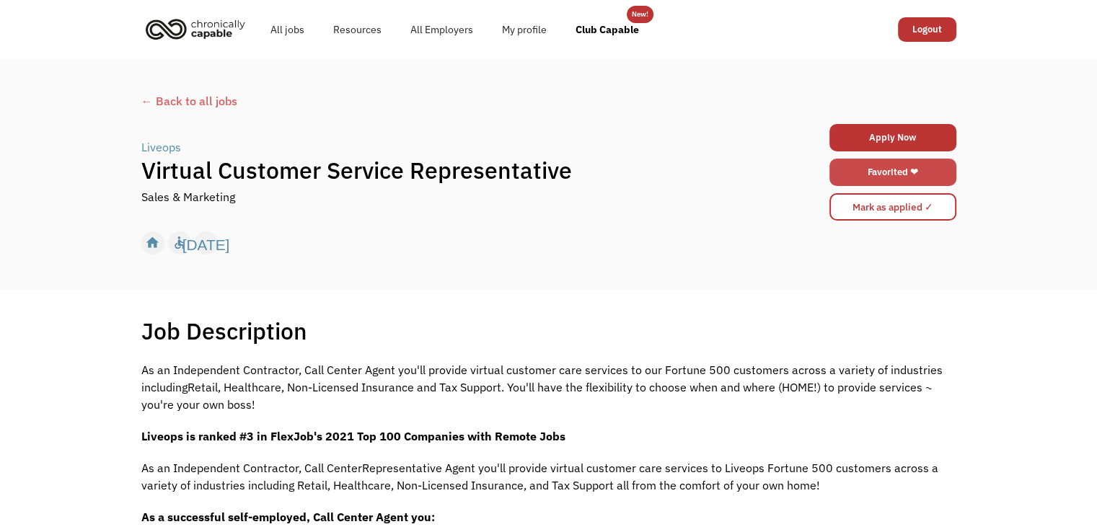
click at [853, 182] on link "Favorited ❤" at bounding box center [892, 172] width 127 height 27
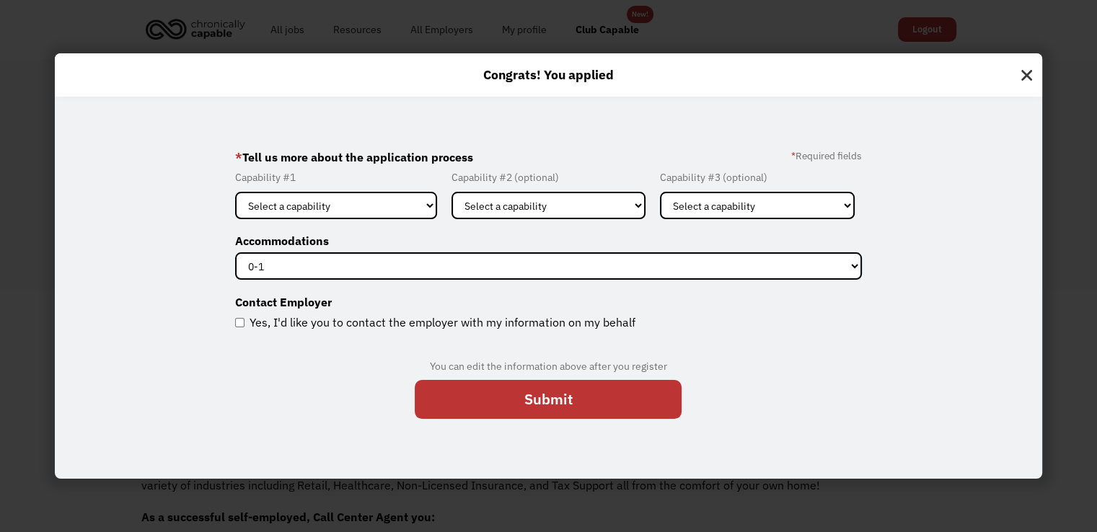
click at [1036, 76] on img at bounding box center [1026, 71] width 31 height 37
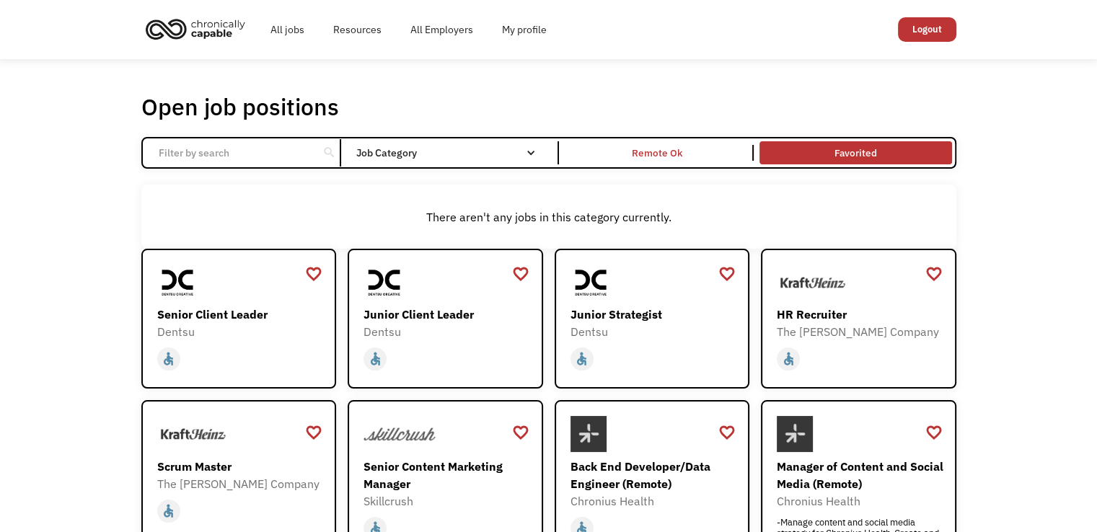
click at [836, 153] on link "Favorited" at bounding box center [855, 152] width 198 height 29
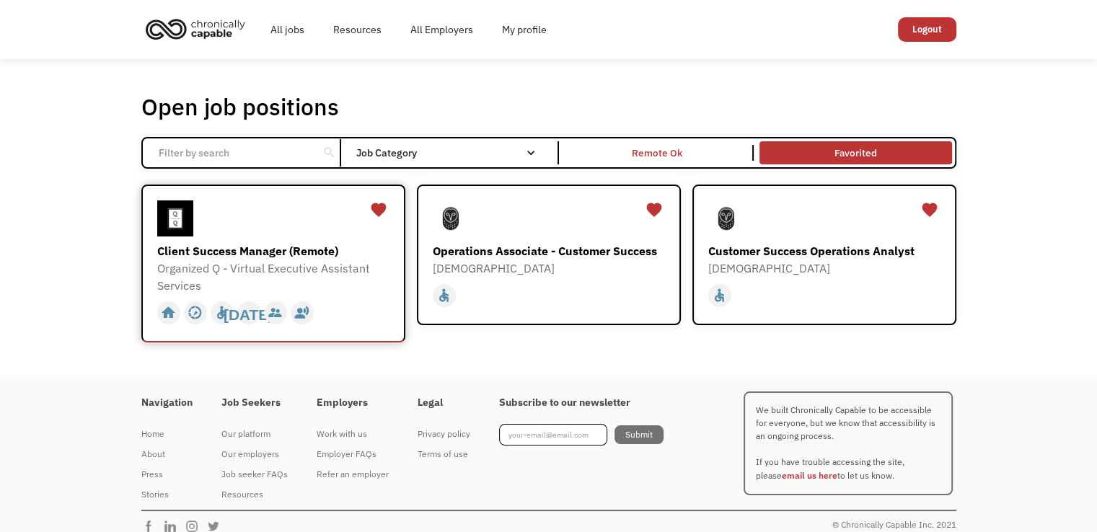
click at [309, 254] on div "Client Success Manager (Remote)" at bounding box center [275, 250] width 236 height 17
click at [531, 242] on div "Operations Associate - Customer Success" at bounding box center [551, 250] width 236 height 17
click at [791, 247] on div "Customer Success Operations Analyst" at bounding box center [826, 250] width 236 height 17
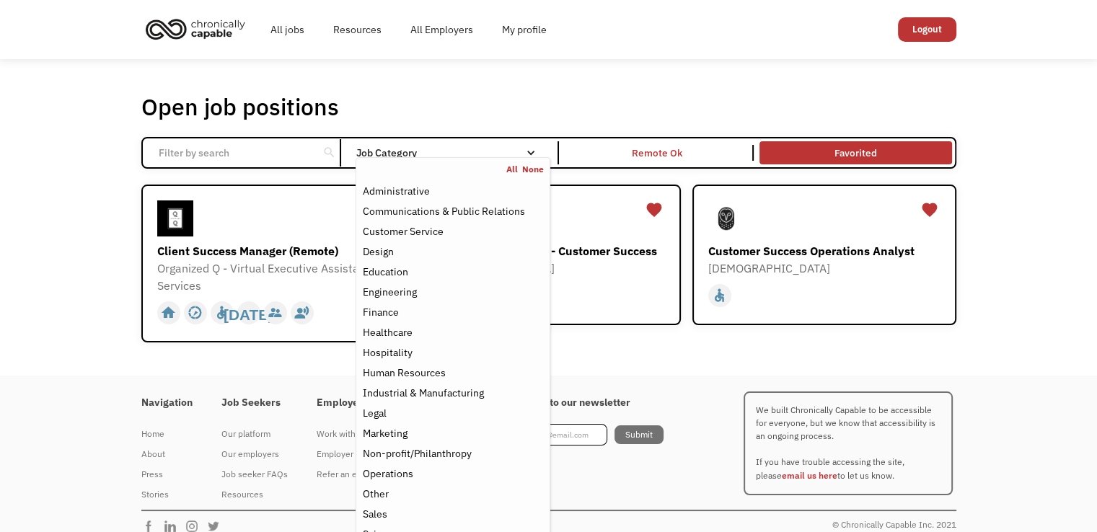
click at [424, 147] on div "Job Category" at bounding box center [452, 152] width 194 height 23
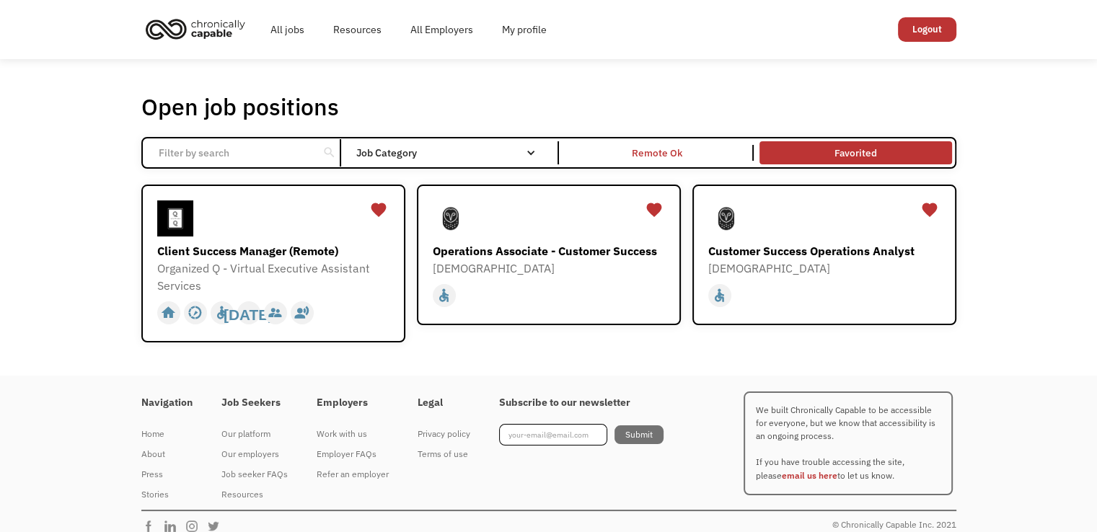
click at [424, 147] on div "Job Category" at bounding box center [452, 152] width 194 height 23
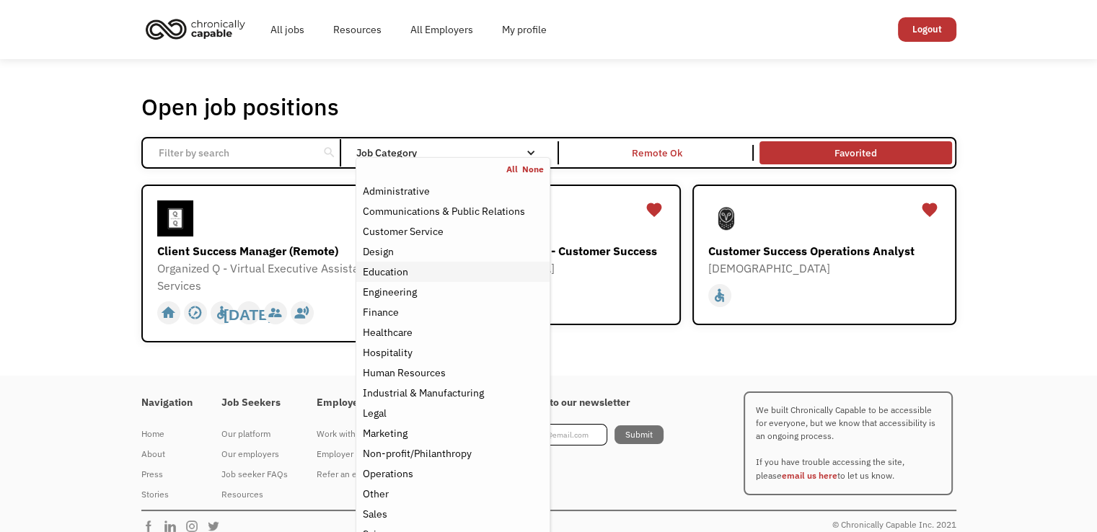
click at [420, 275] on div "Education" at bounding box center [452, 271] width 181 height 17
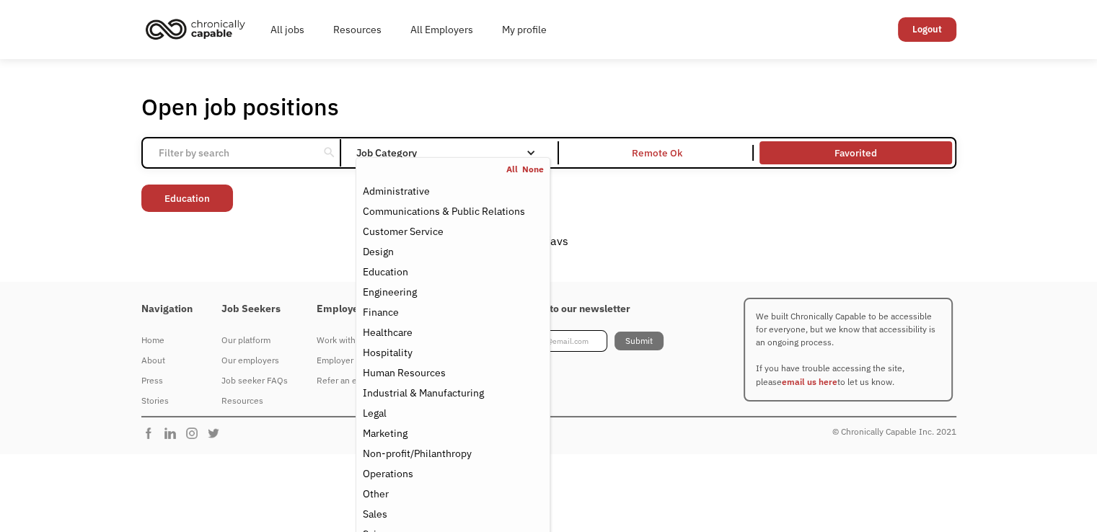
click at [511, 104] on div "Open job positions You have X liked items Search" at bounding box center [548, 106] width 815 height 29
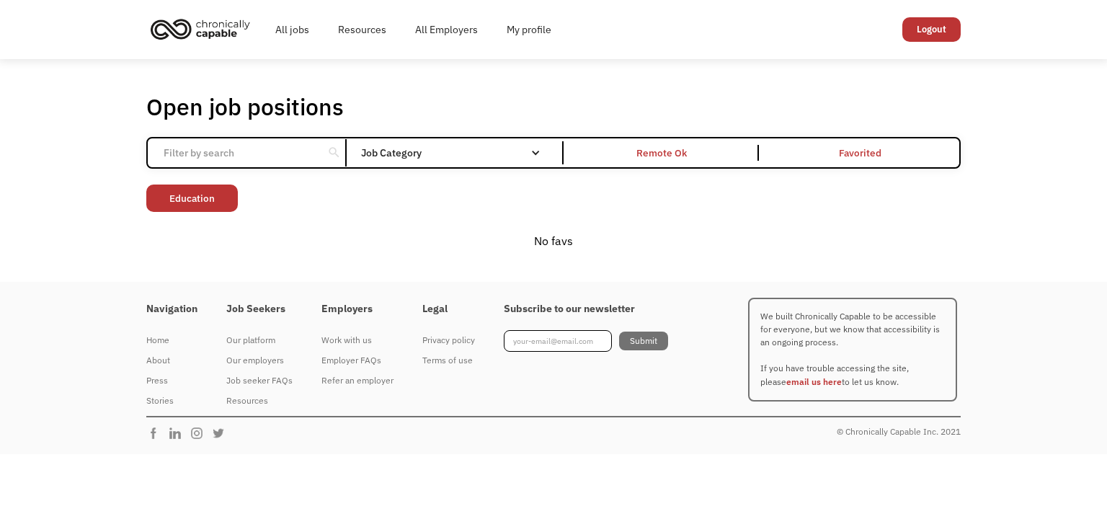
click at [825, 159] on link "Favorited" at bounding box center [861, 152] width 198 height 29
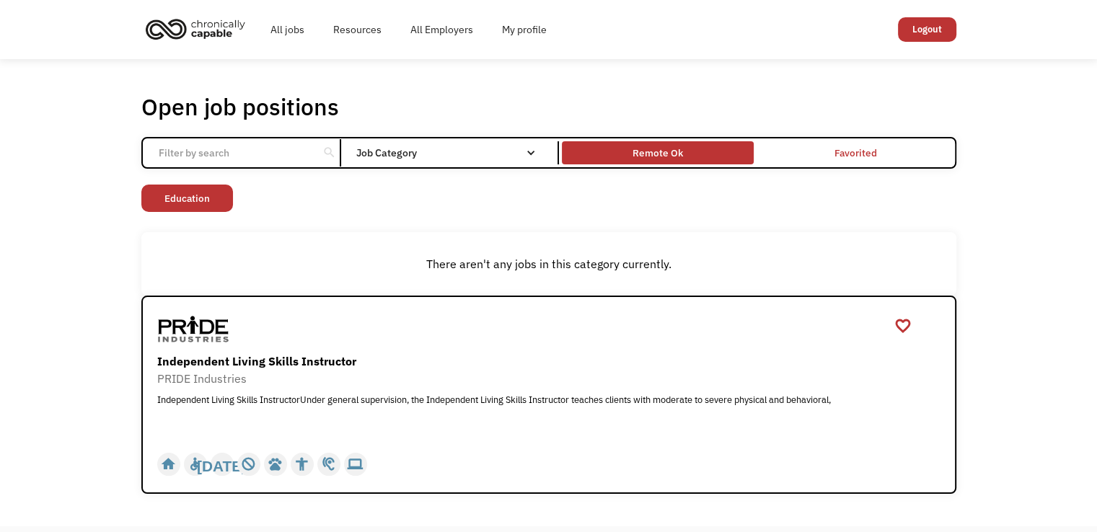
click at [625, 152] on div "Remote Ok" at bounding box center [658, 153] width 192 height 16
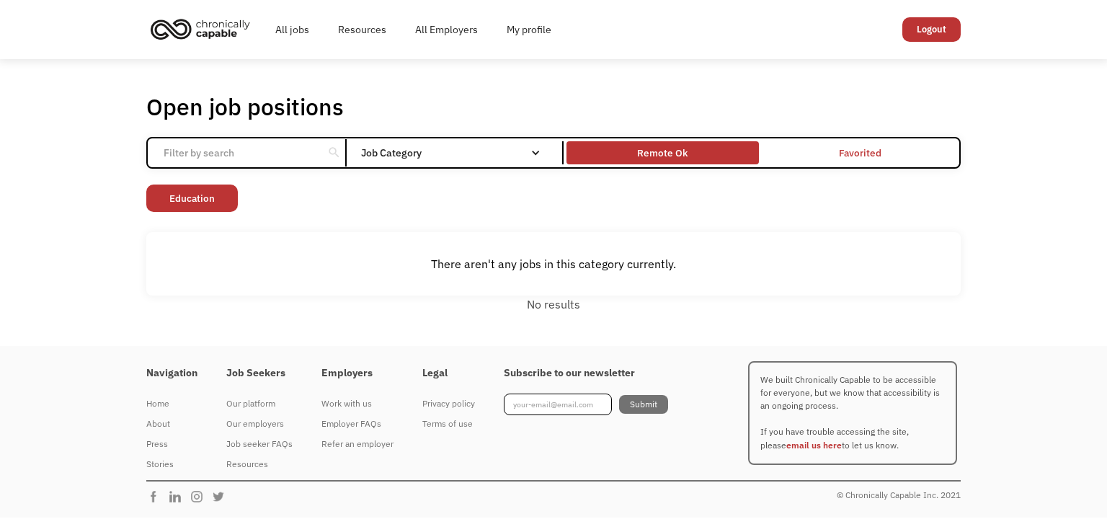
click at [625, 152] on div "Remote Ok" at bounding box center [663, 153] width 192 height 16
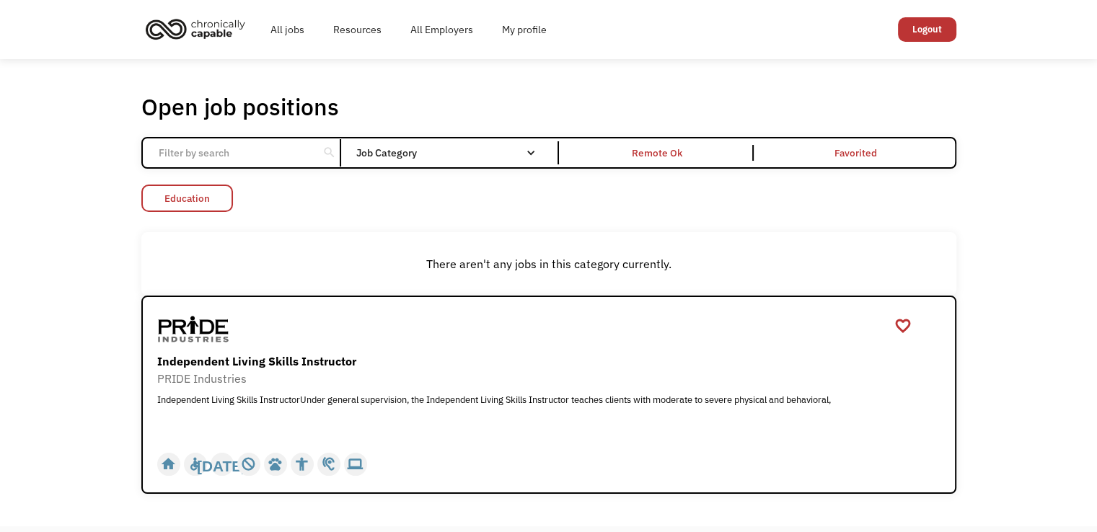
click at [205, 197] on link "Education" at bounding box center [187, 198] width 92 height 27
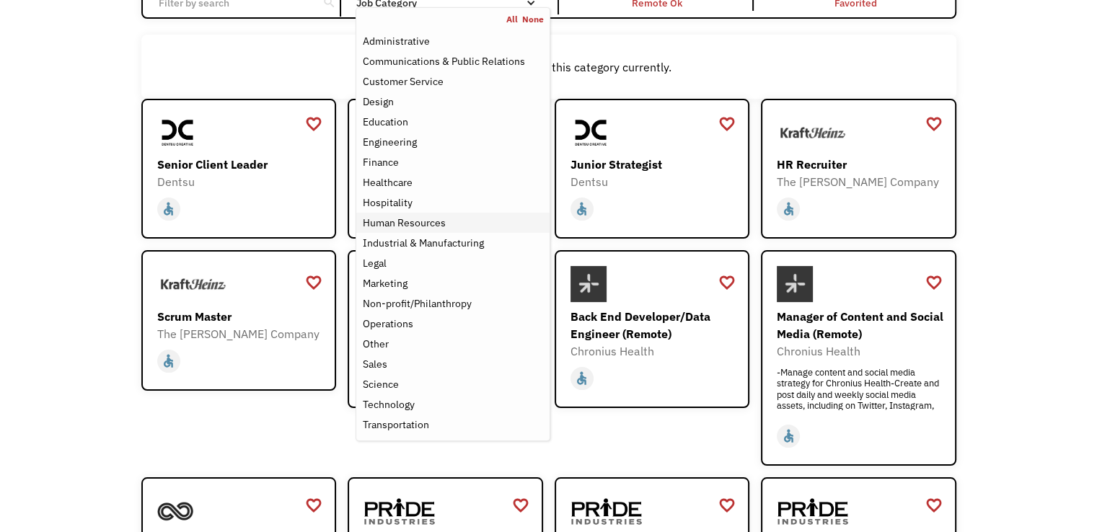
scroll to position [150, 0]
click at [494, 335] on div "Other" at bounding box center [452, 343] width 181 height 17
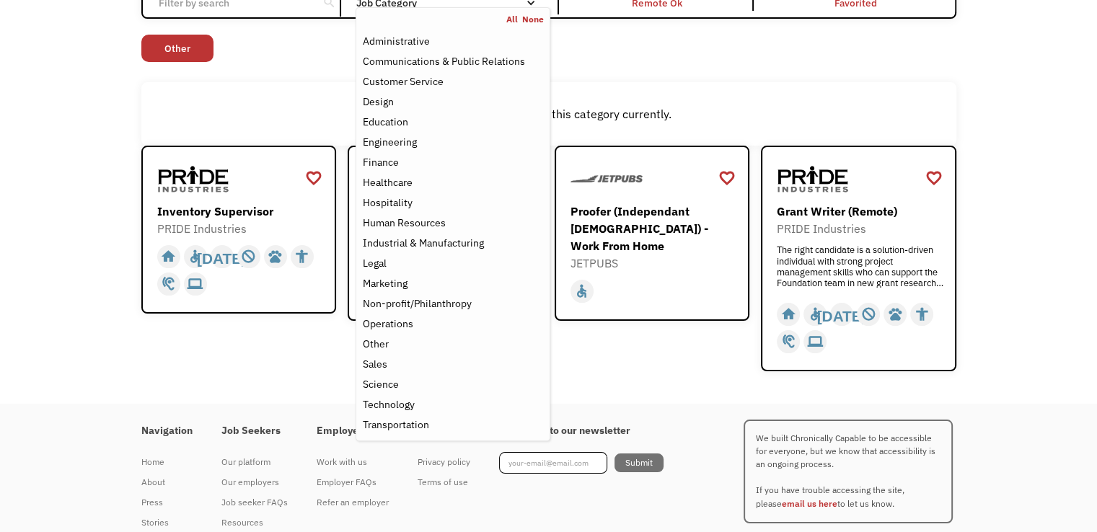
click at [1003, 97] on div "Open job positions You have X liked items Search search Filter by category Admi…" at bounding box center [548, 156] width 1097 height 495
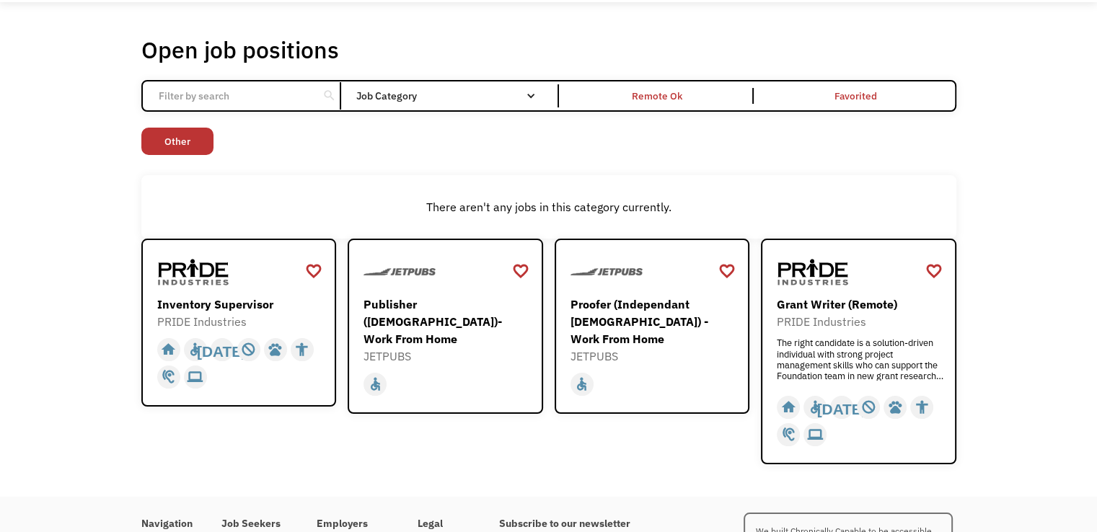
scroll to position [43, 0]
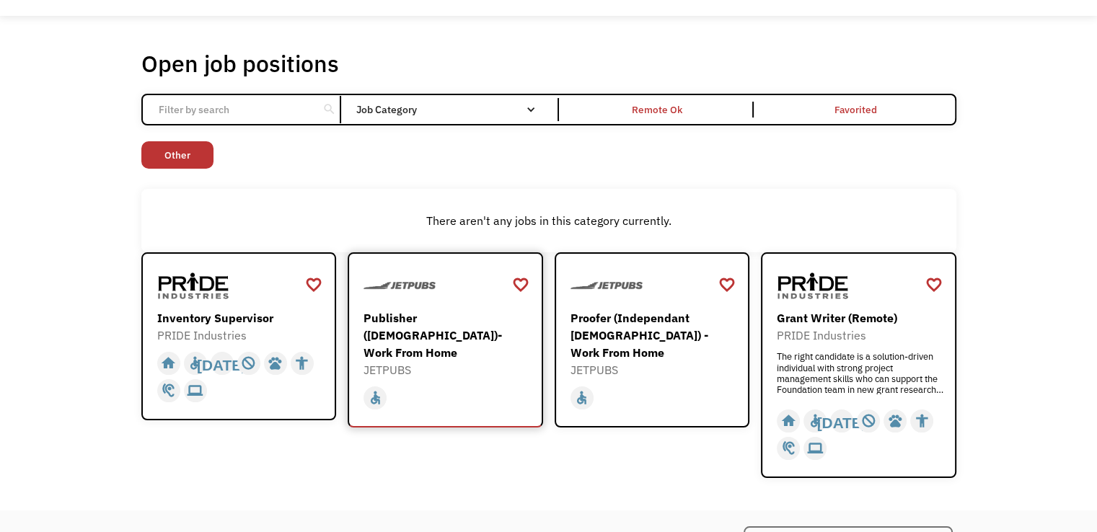
click at [459, 361] on div "JETPUBS" at bounding box center [446, 369] width 167 height 17
